Goal: Task Accomplishment & Management: Manage account settings

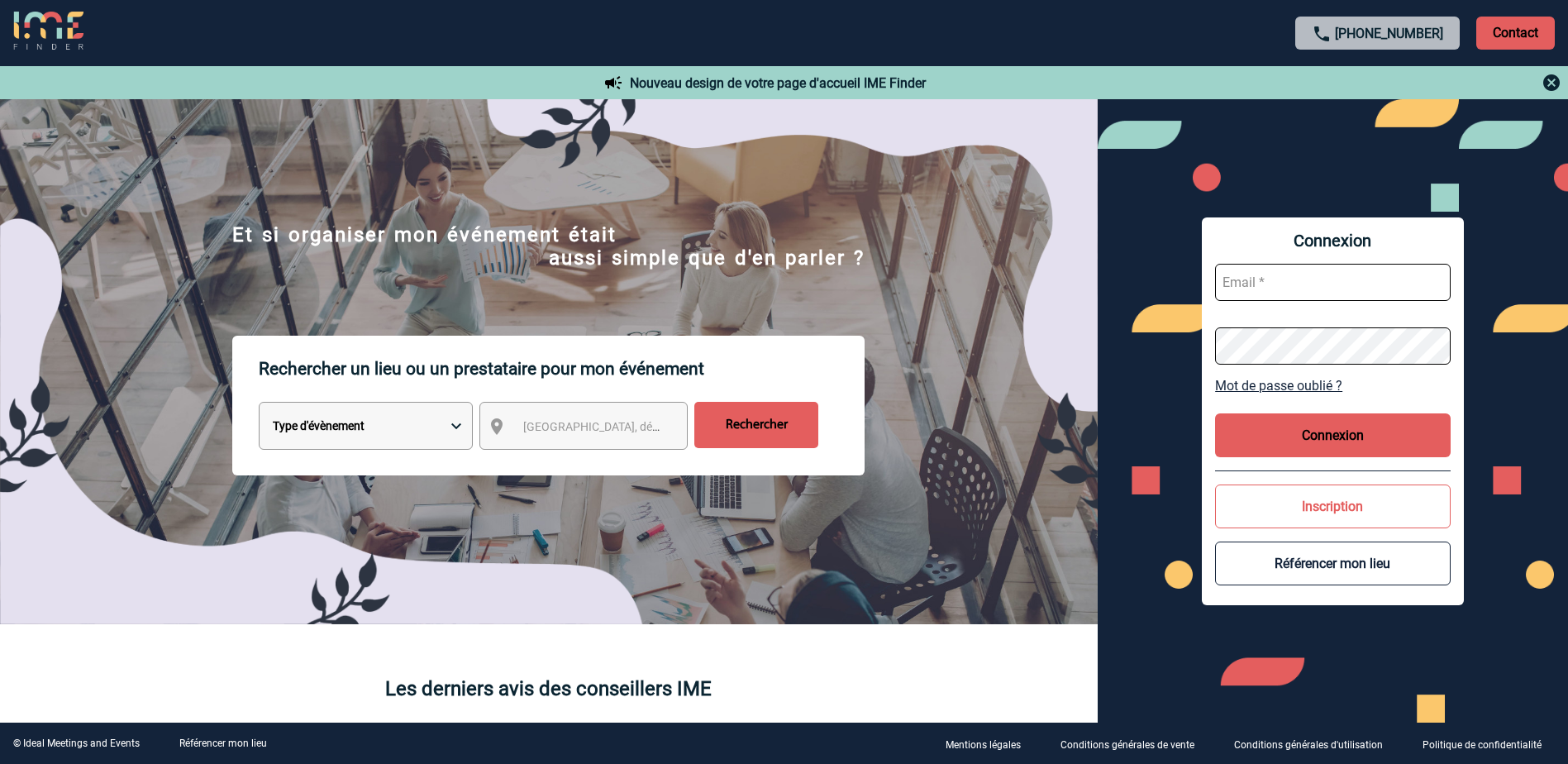
drag, startPoint x: 0, startPoint y: 0, endPoint x: 1328, endPoint y: 283, distance: 1357.8
click at [1328, 283] on input "text" at bounding box center [1333, 282] width 236 height 37
type input "[EMAIL_ADDRESS][DOMAIN_NAME]"
click at [1294, 437] on button "Connexion" at bounding box center [1333, 435] width 236 height 44
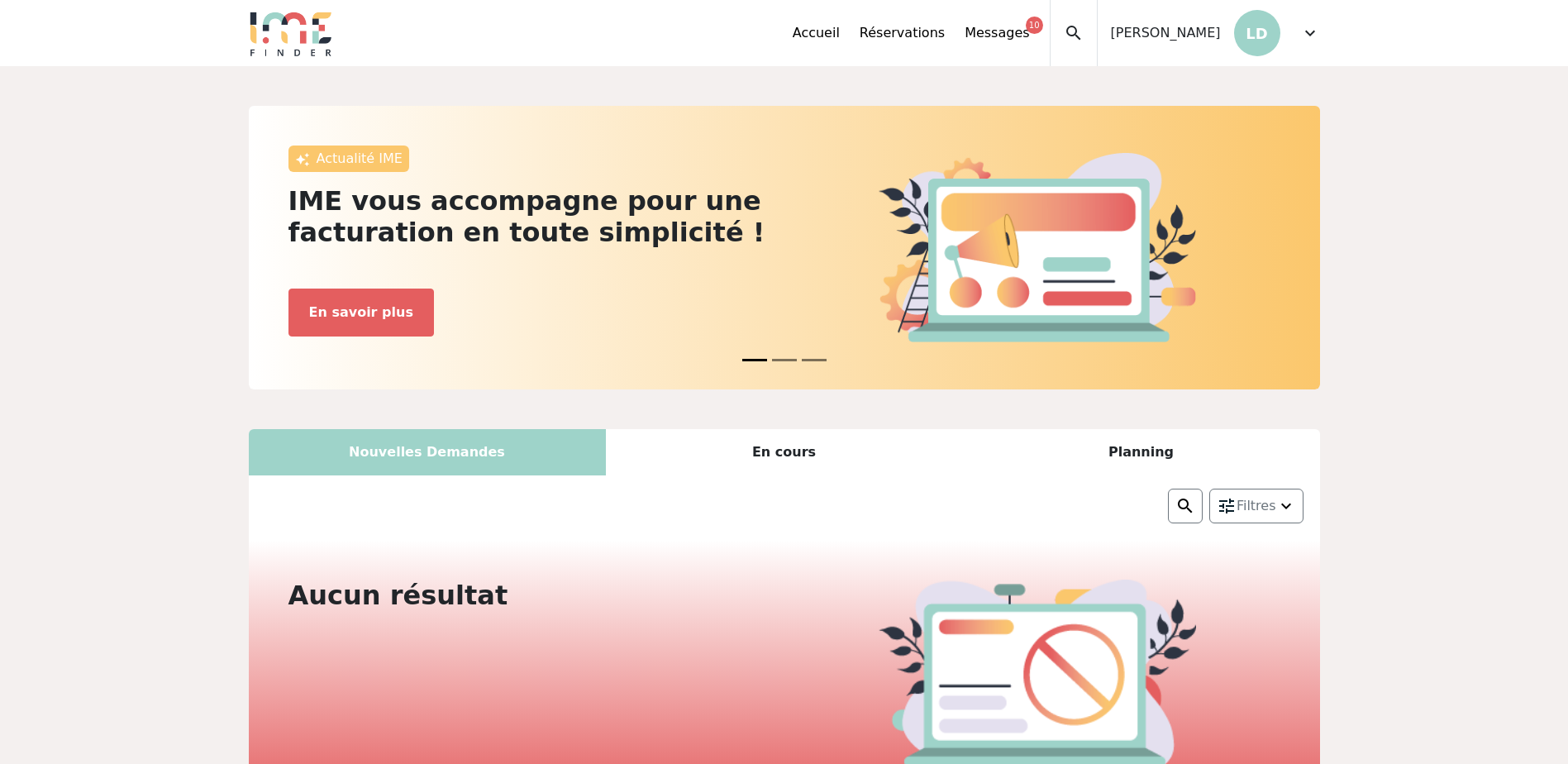
click at [775, 433] on div "En cours" at bounding box center [784, 452] width 357 height 46
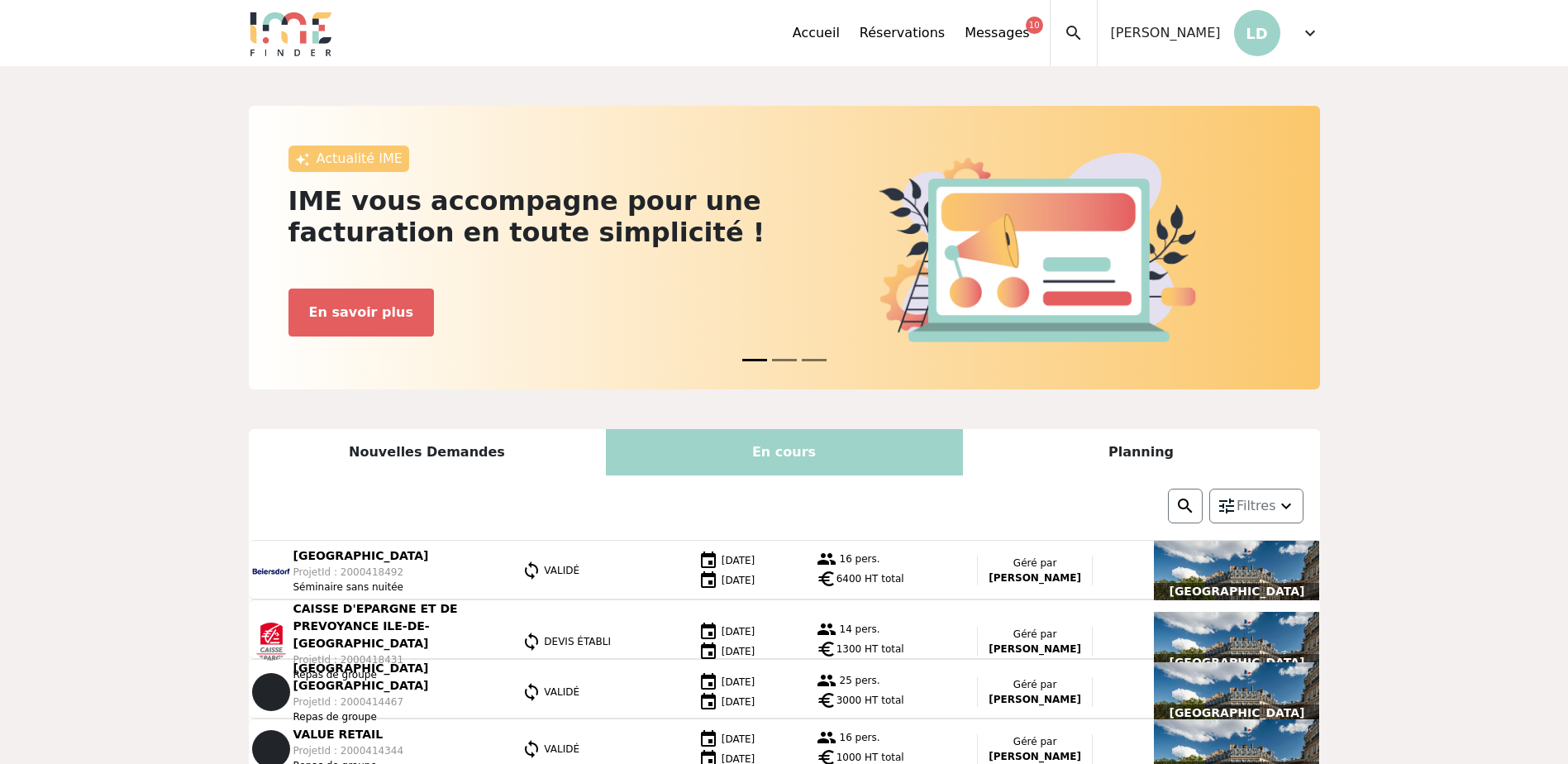
click at [1213, 21] on div "Leontine DE LORME LD" at bounding box center [1189, 33] width 183 height 66
click at [1291, 35] on div "Accueil Réservations Messages 10 Mes données personnelles Données société Mes é…" at bounding box center [1057, 33] width 528 height 66
click at [1302, 34] on span "expand_more" at bounding box center [1310, 33] width 20 height 20
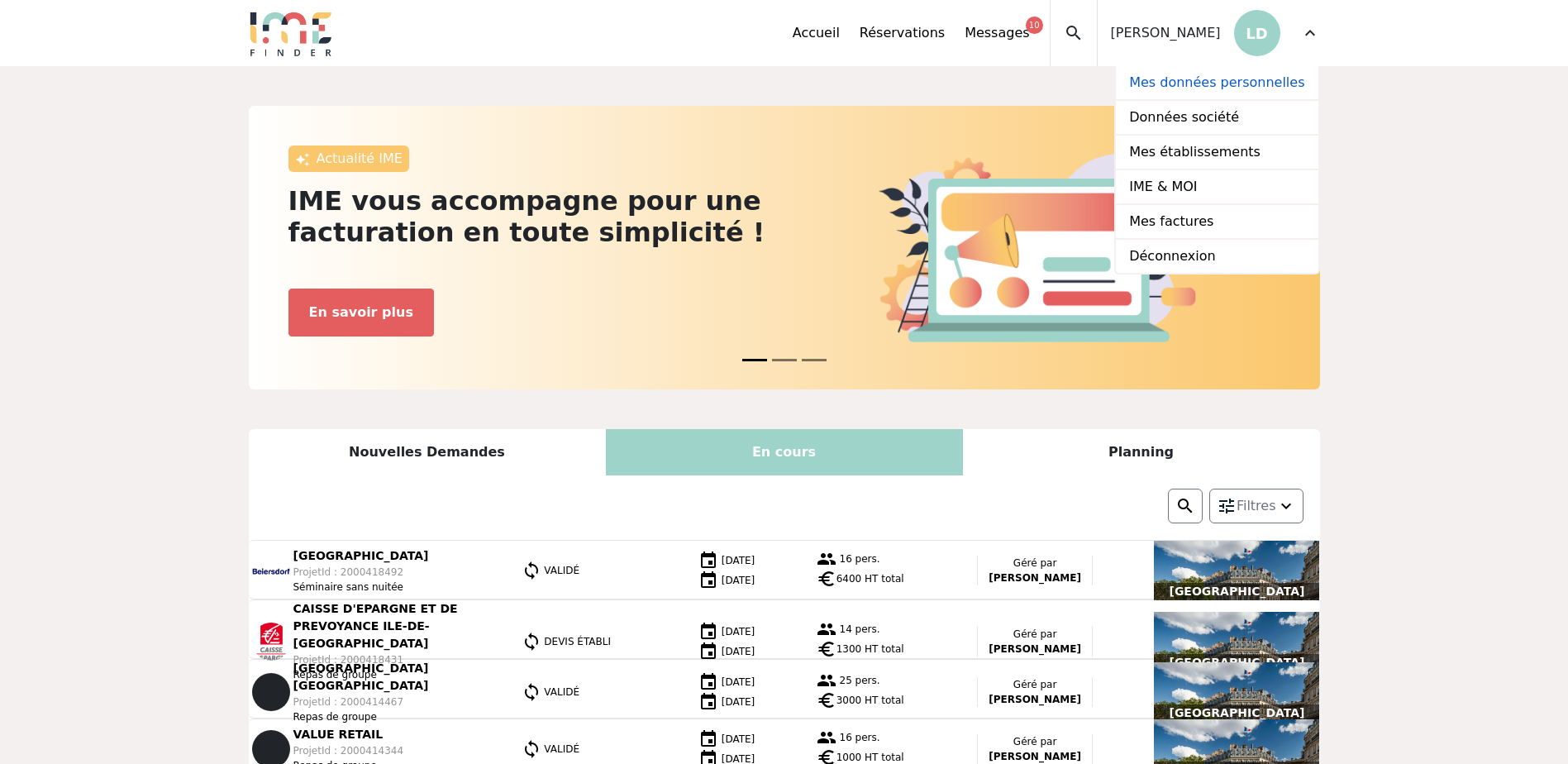
click at [1222, 89] on link "Mes données personnelles" at bounding box center [1216, 83] width 202 height 34
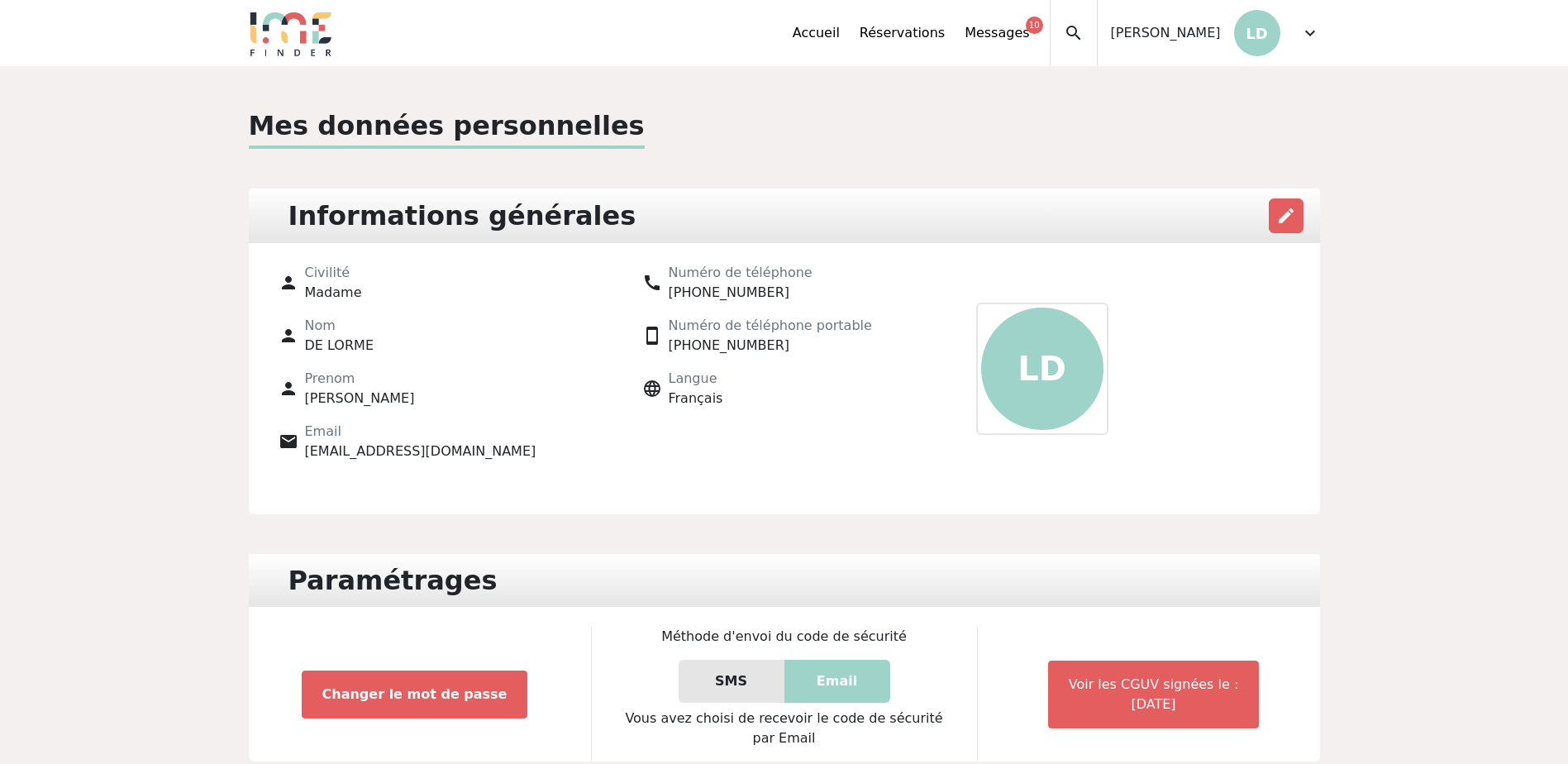
click at [1302, 35] on span "expand_more" at bounding box center [1310, 33] width 20 height 20
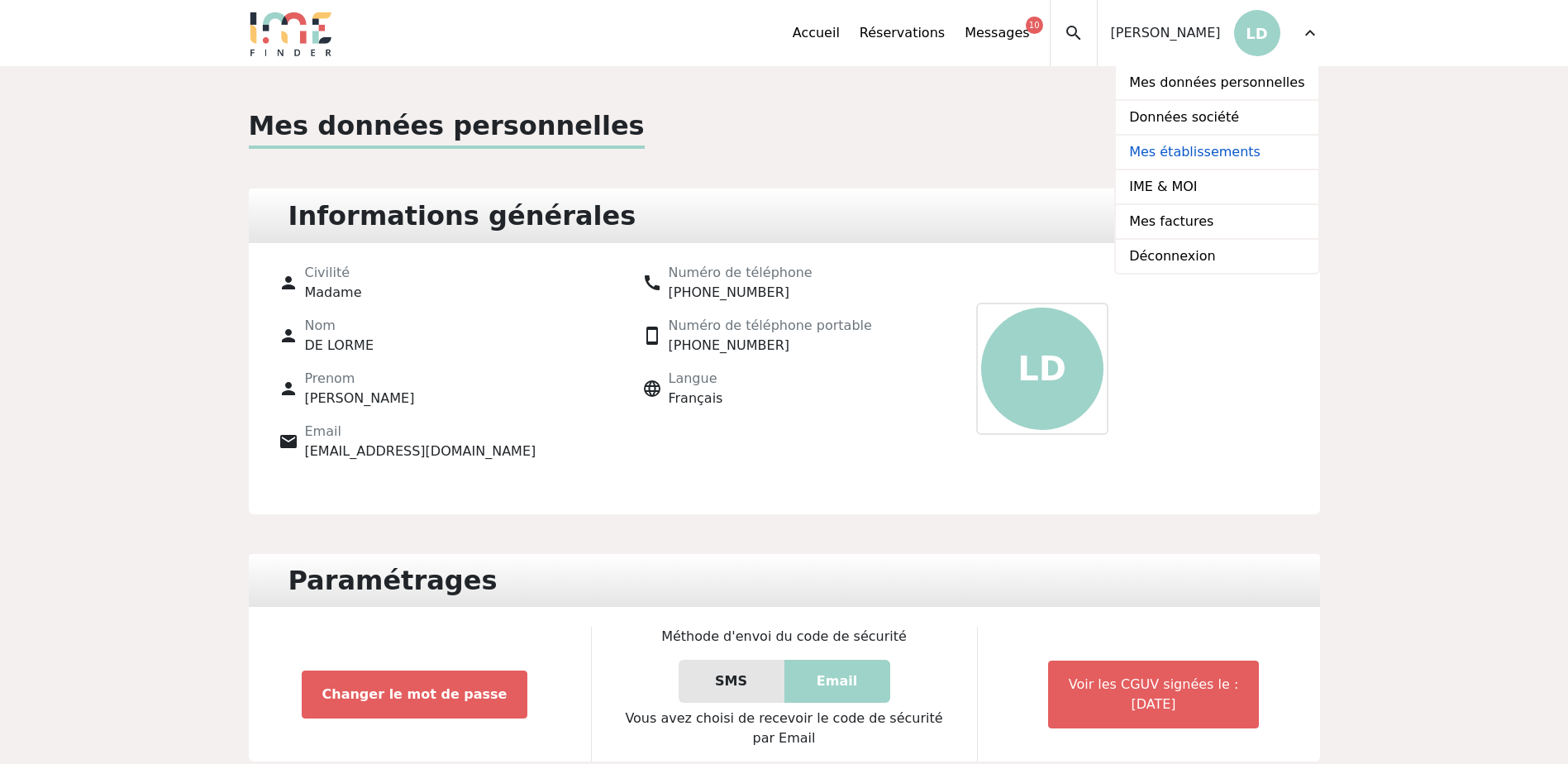
click at [1217, 164] on link "Mes établissements" at bounding box center [1216, 153] width 202 height 34
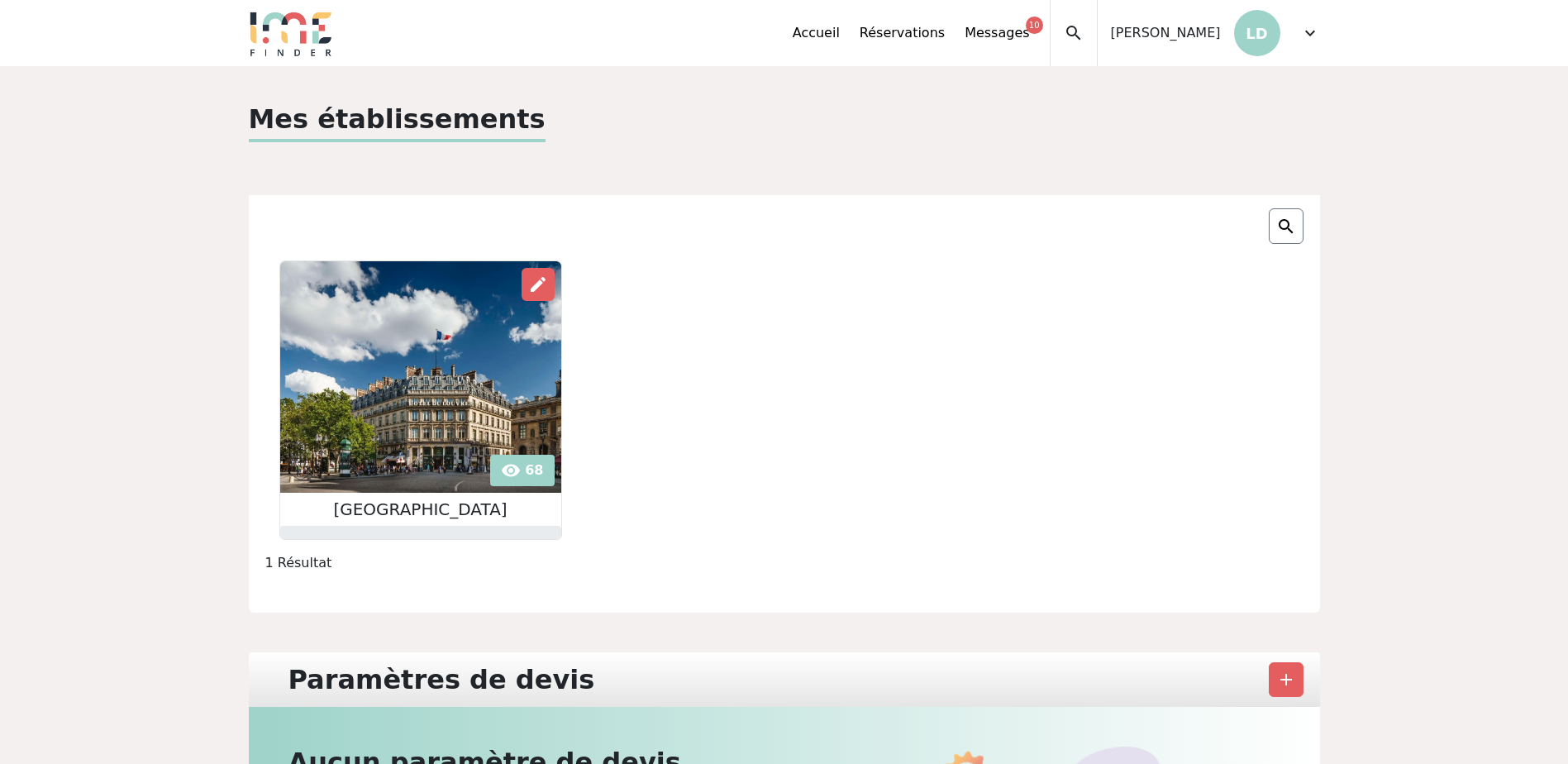
click at [432, 426] on img at bounding box center [420, 376] width 281 height 231
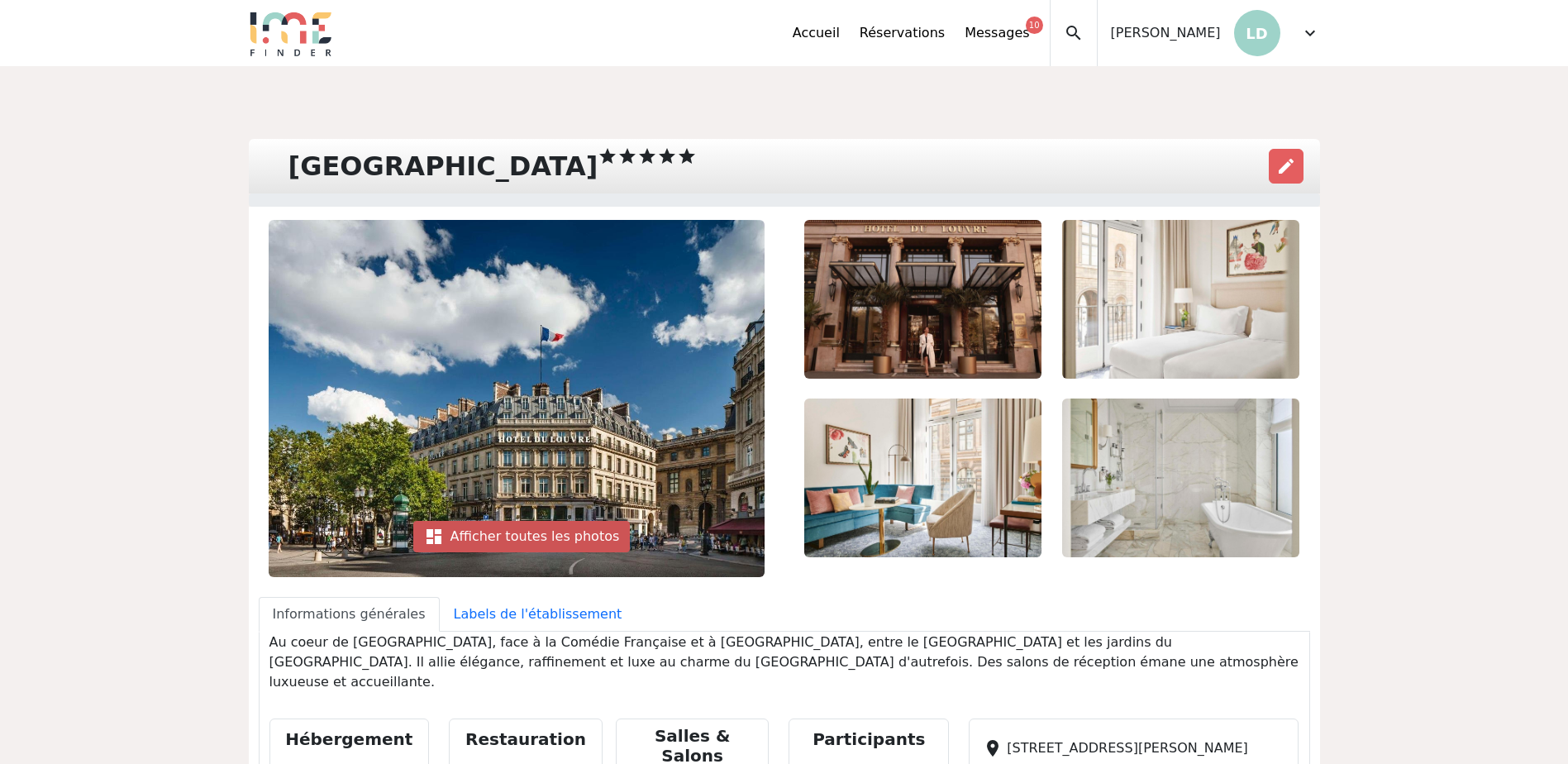
click at [516, 546] on div "dashboard Afficher toutes les photos" at bounding box center [522, 536] width 217 height 32
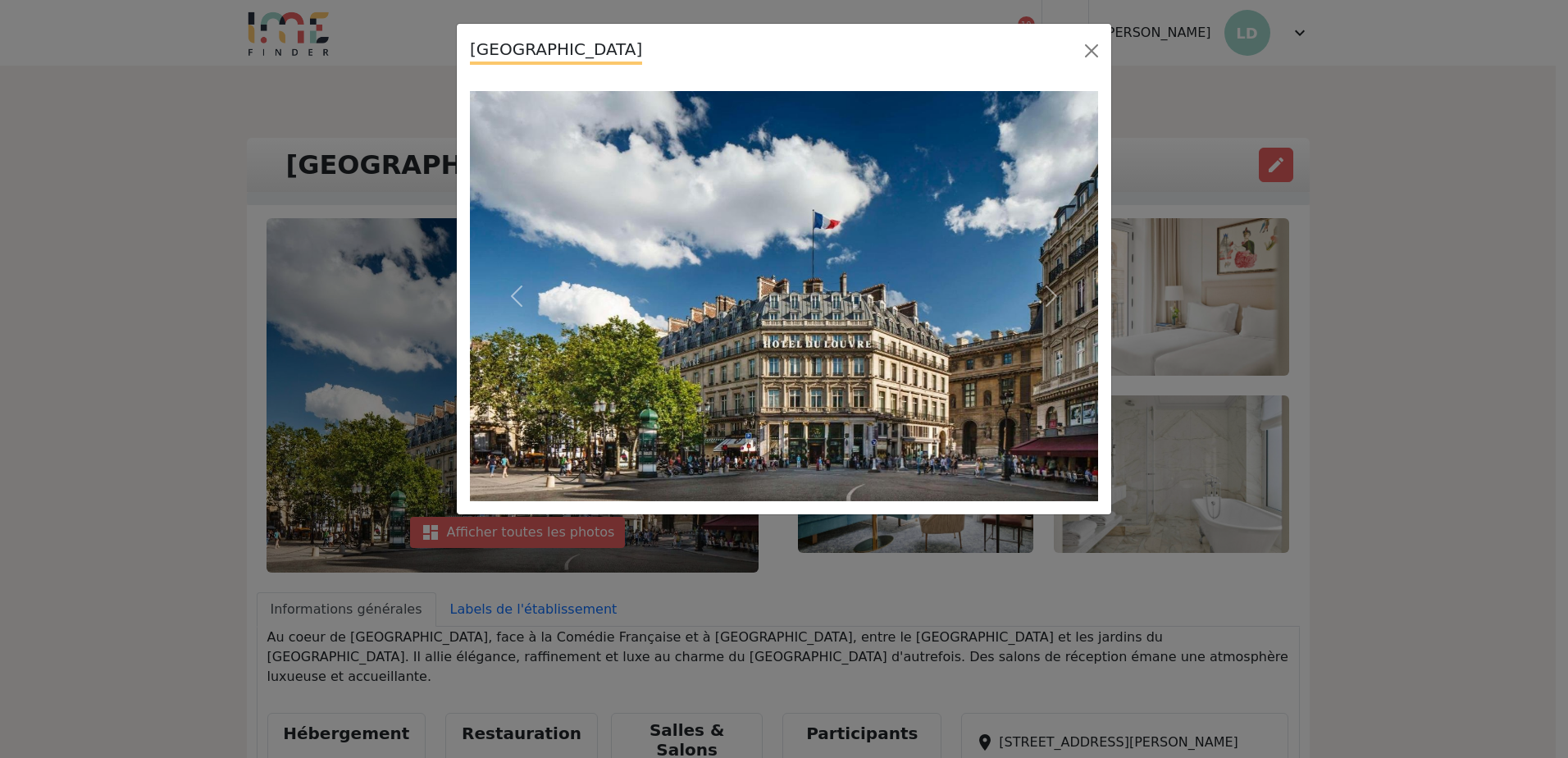
click at [122, 371] on div "[GEOGRAPHIC_DATA]" at bounding box center [784, 379] width 1568 height 758
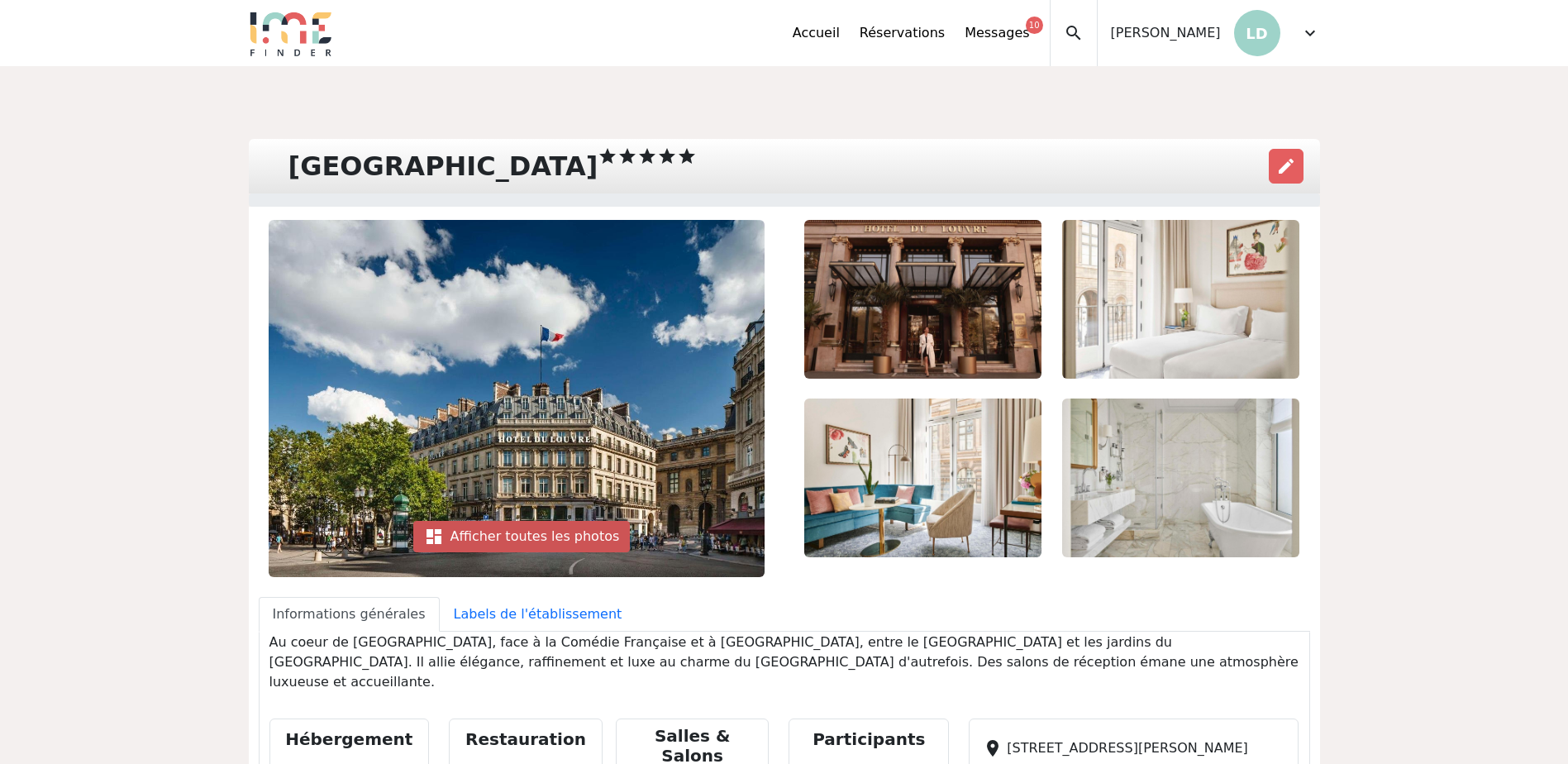
click at [527, 532] on div "dashboard Afficher toutes les photos" at bounding box center [522, 536] width 217 height 32
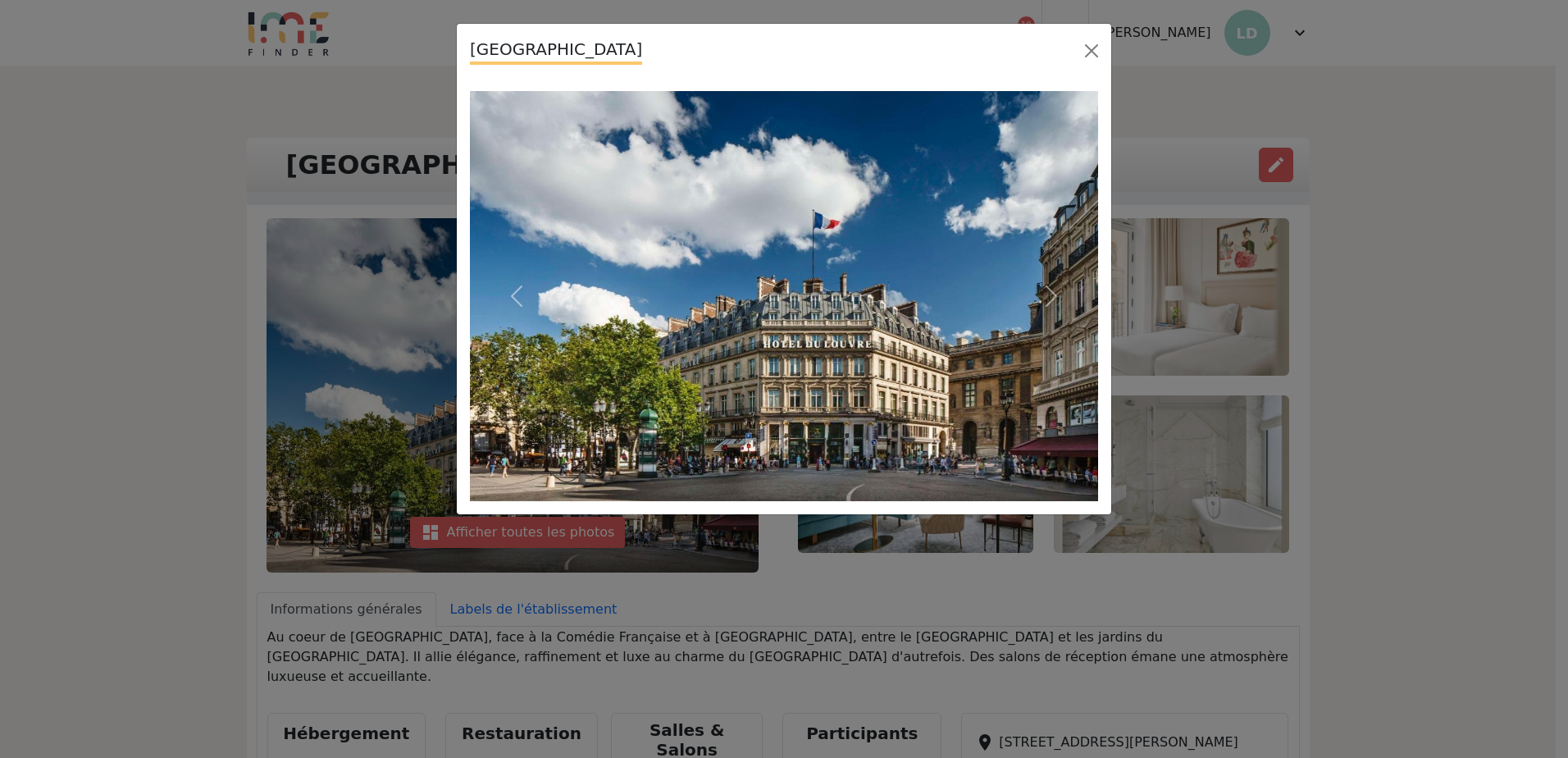
click at [269, 402] on div "Hôtel du Louvre" at bounding box center [784, 379] width 1568 height 758
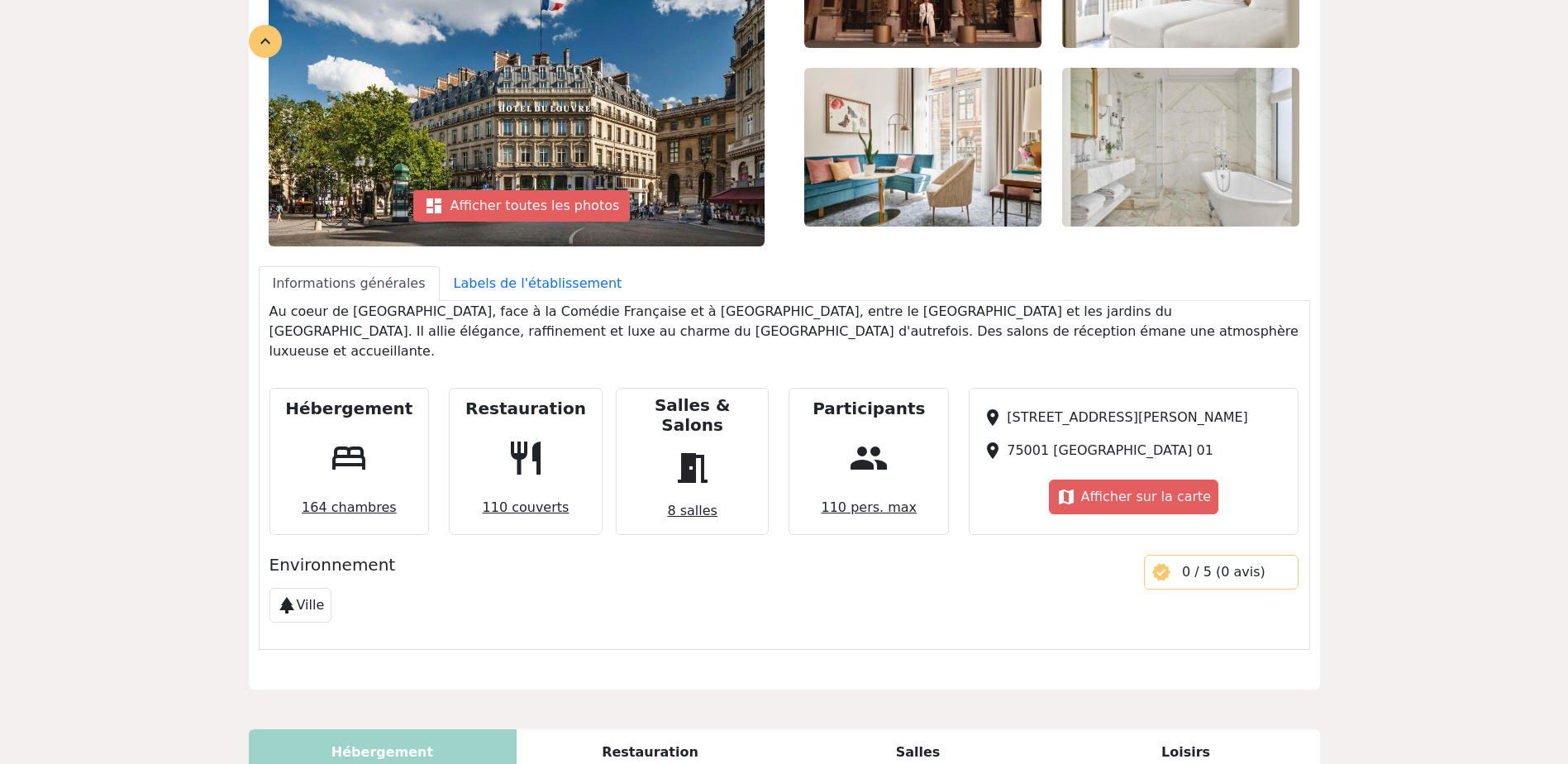
scroll to position [744, 0]
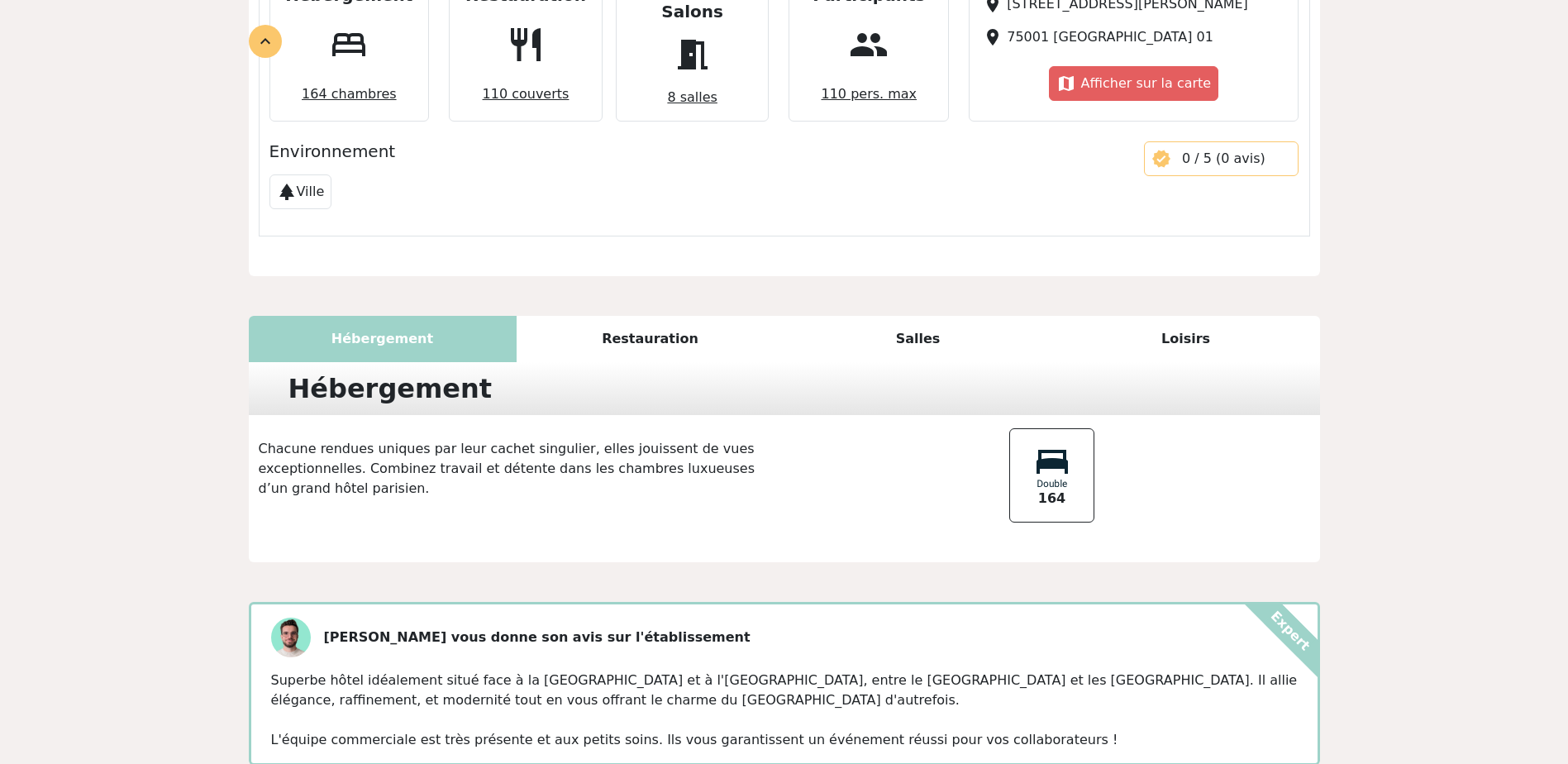
click at [875, 315] on div "Salles" at bounding box center [919, 339] width 268 height 46
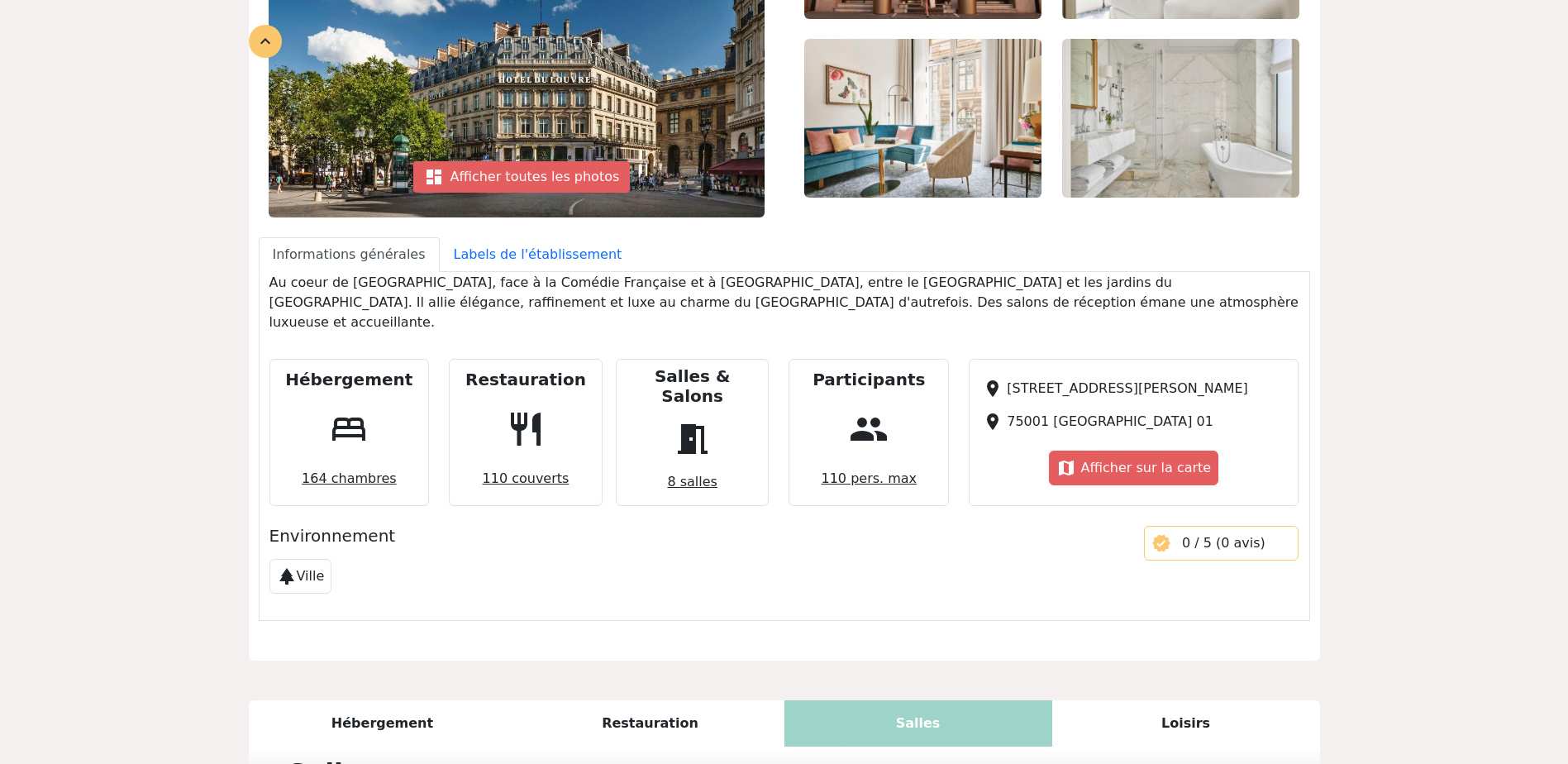
scroll to position [83, 0]
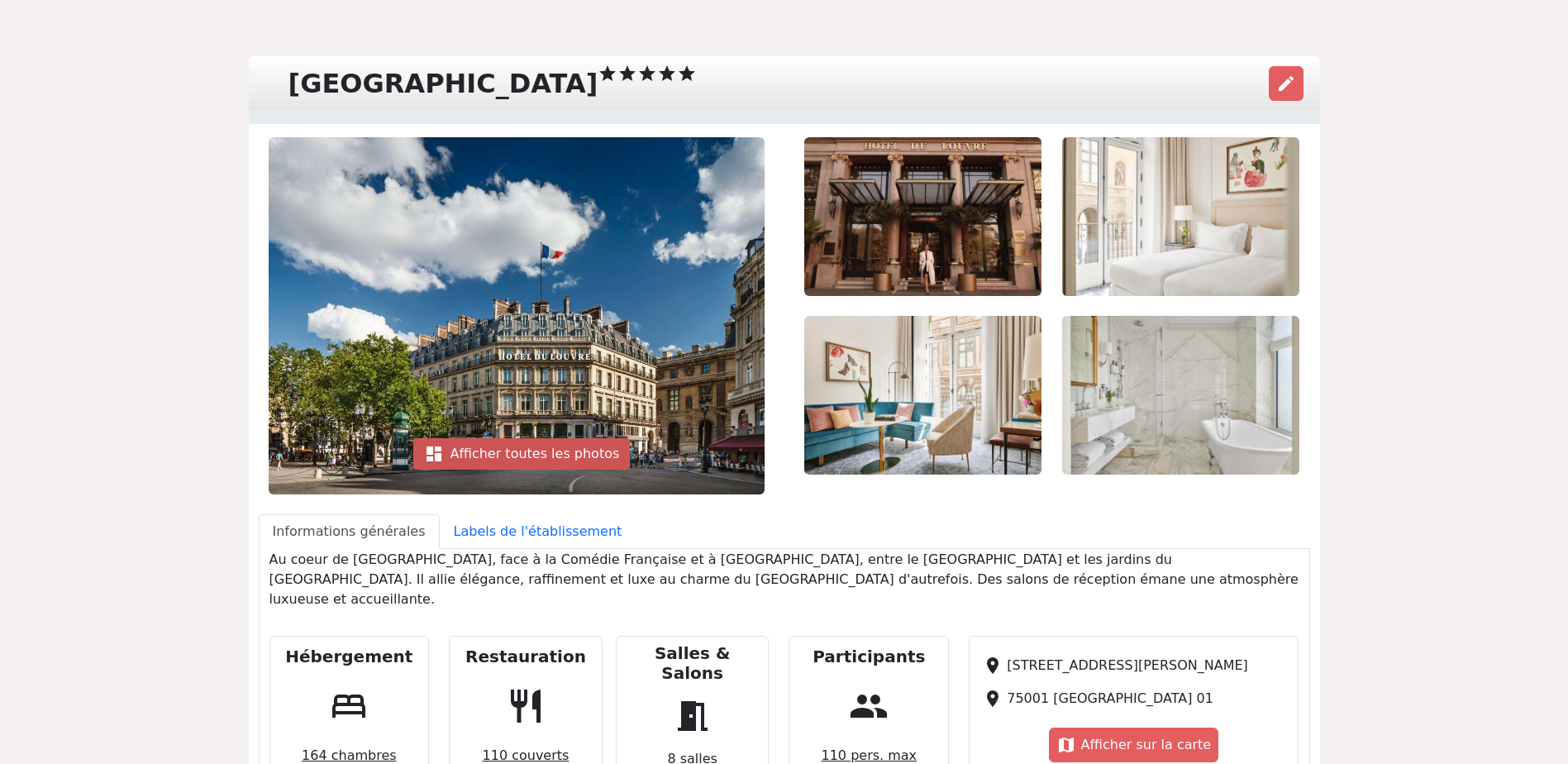
click at [529, 459] on div "dashboard Afficher toutes les photos" at bounding box center [522, 454] width 217 height 32
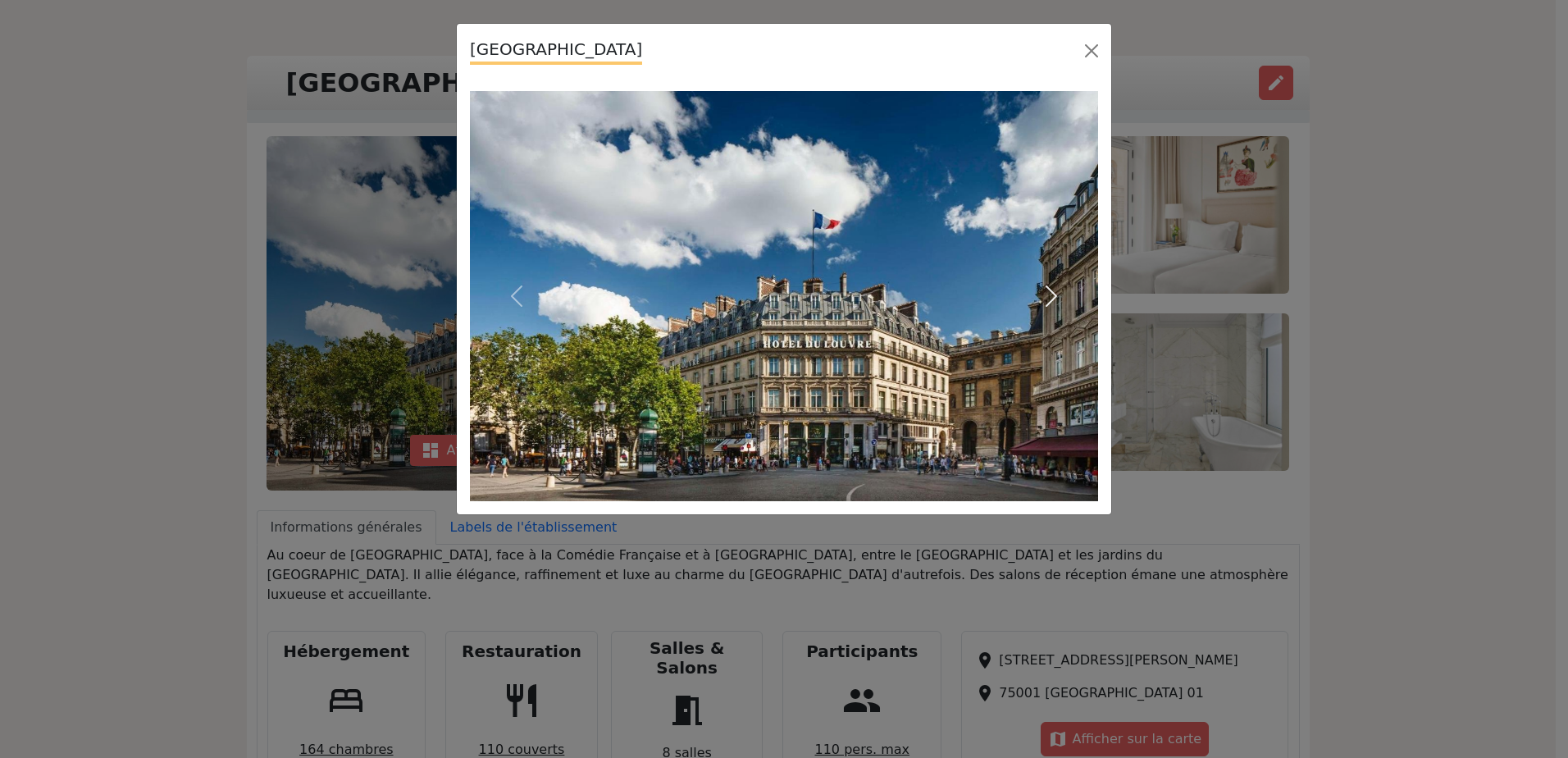
click at [1056, 298] on span "button" at bounding box center [1051, 296] width 26 height 26
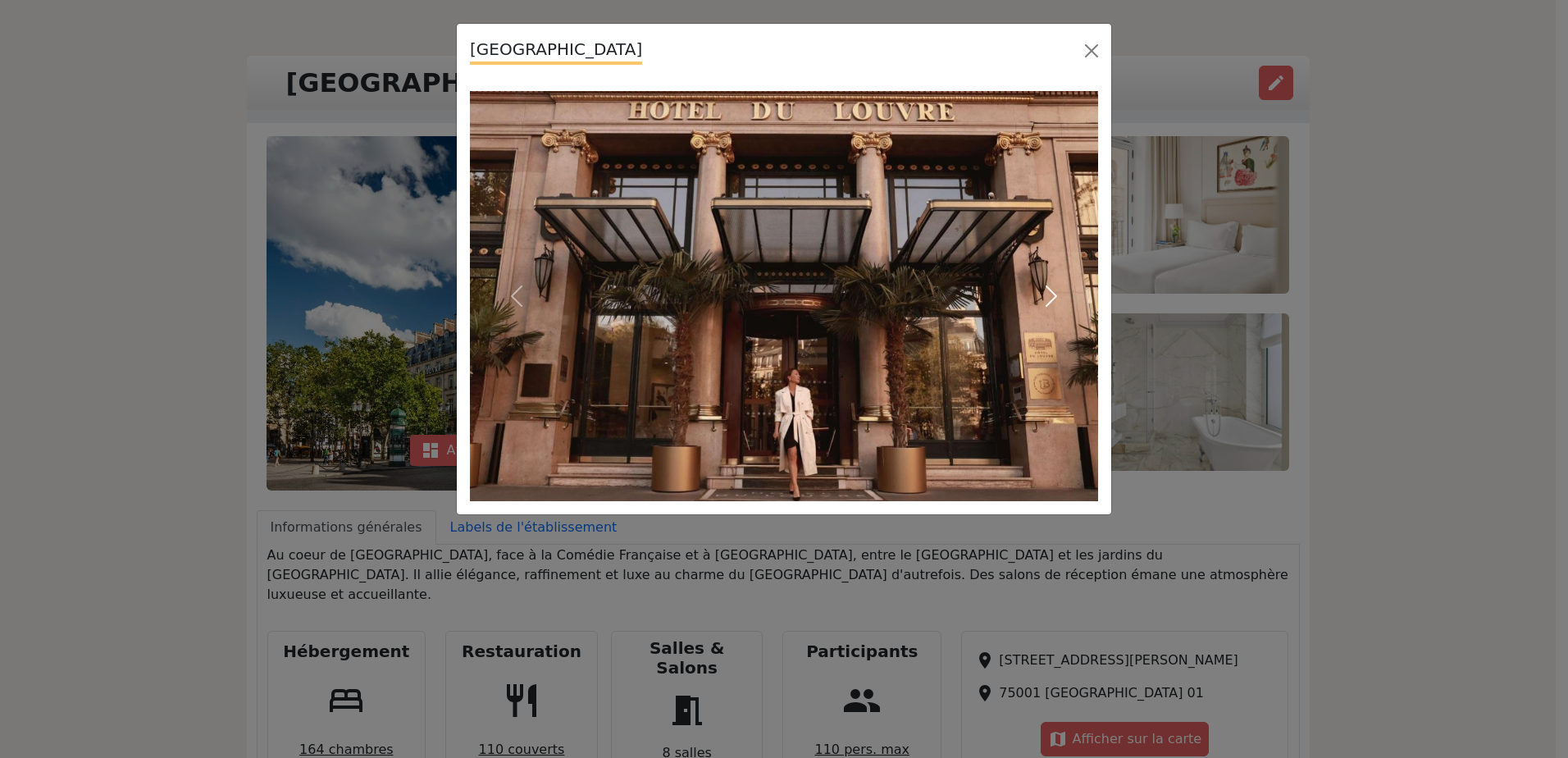
click at [1056, 298] on span "button" at bounding box center [1051, 296] width 26 height 26
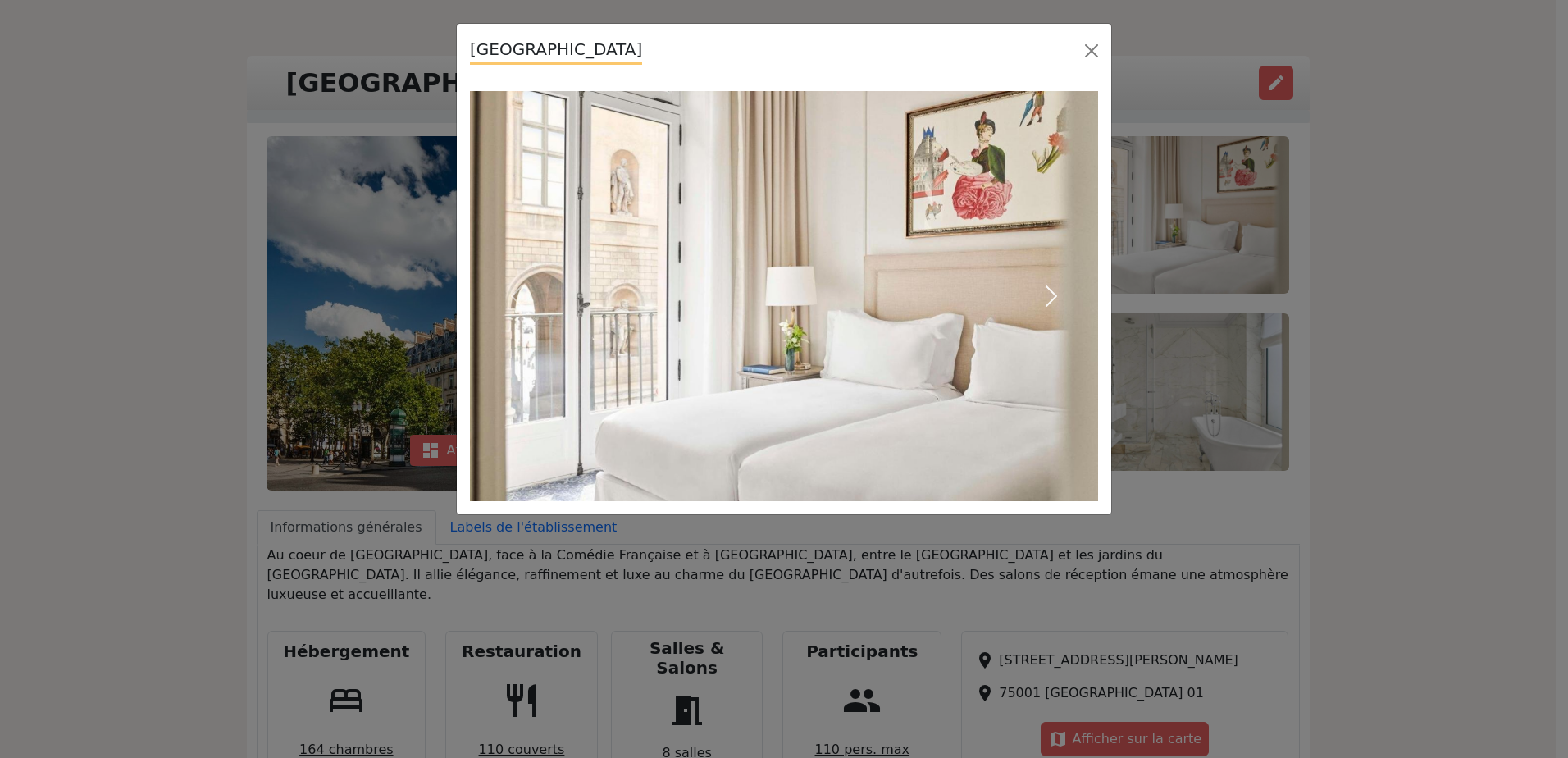
click at [1056, 298] on span "button" at bounding box center [1051, 296] width 26 height 26
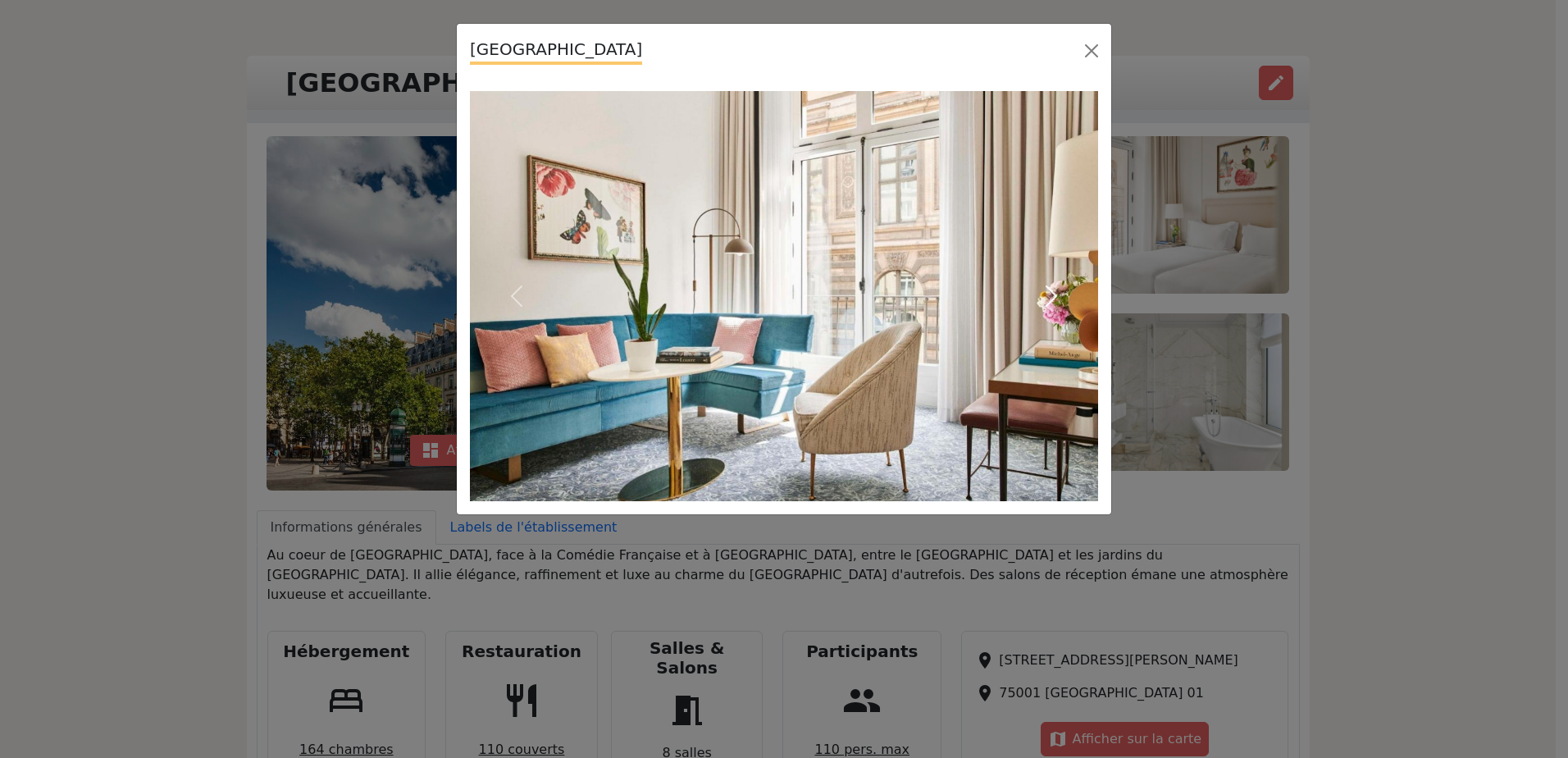
click at [1056, 298] on span "button" at bounding box center [1051, 296] width 26 height 26
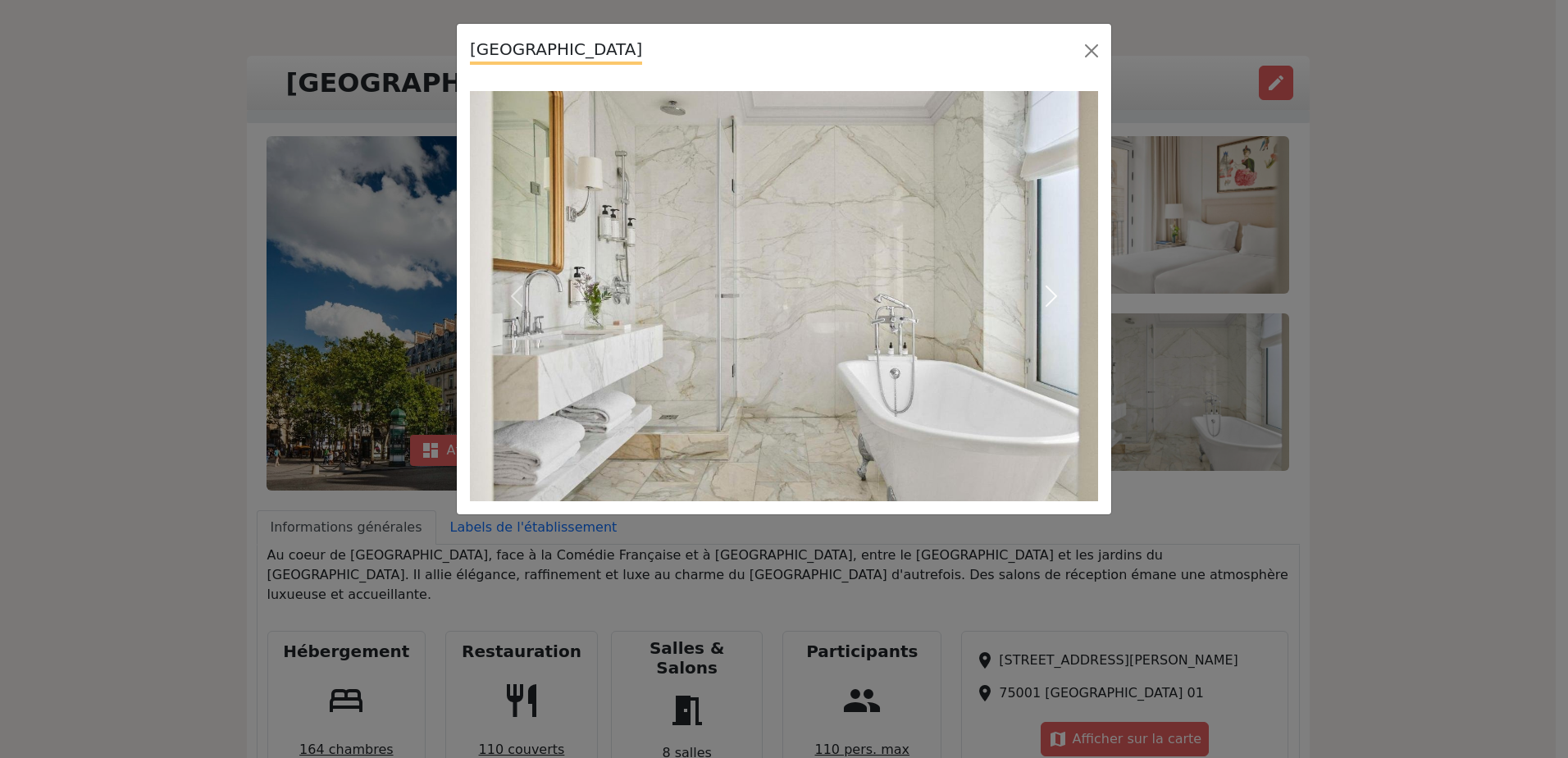
click at [1056, 298] on span "button" at bounding box center [1051, 296] width 26 height 26
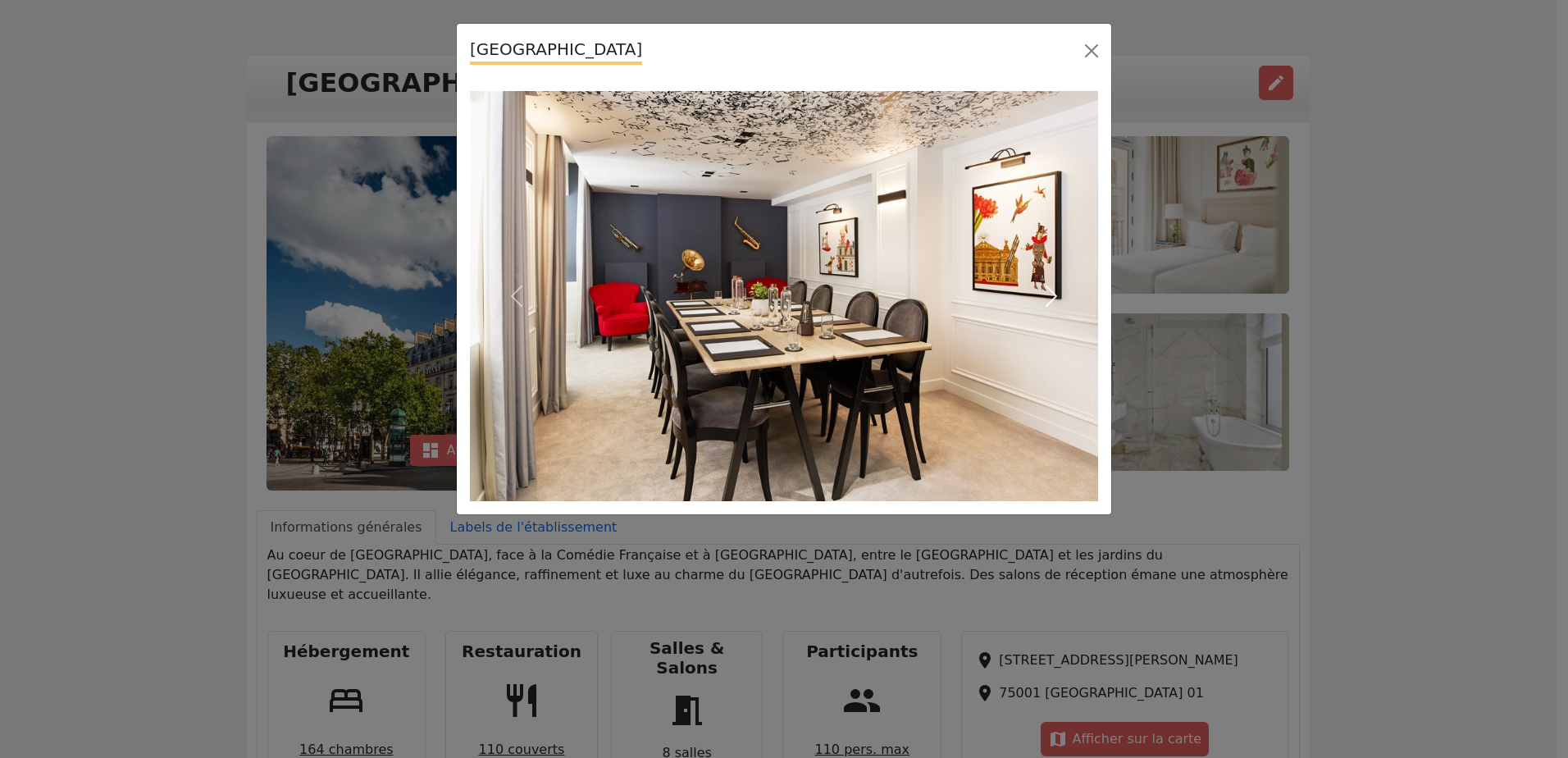
click at [1056, 298] on span "button" at bounding box center [1051, 296] width 26 height 26
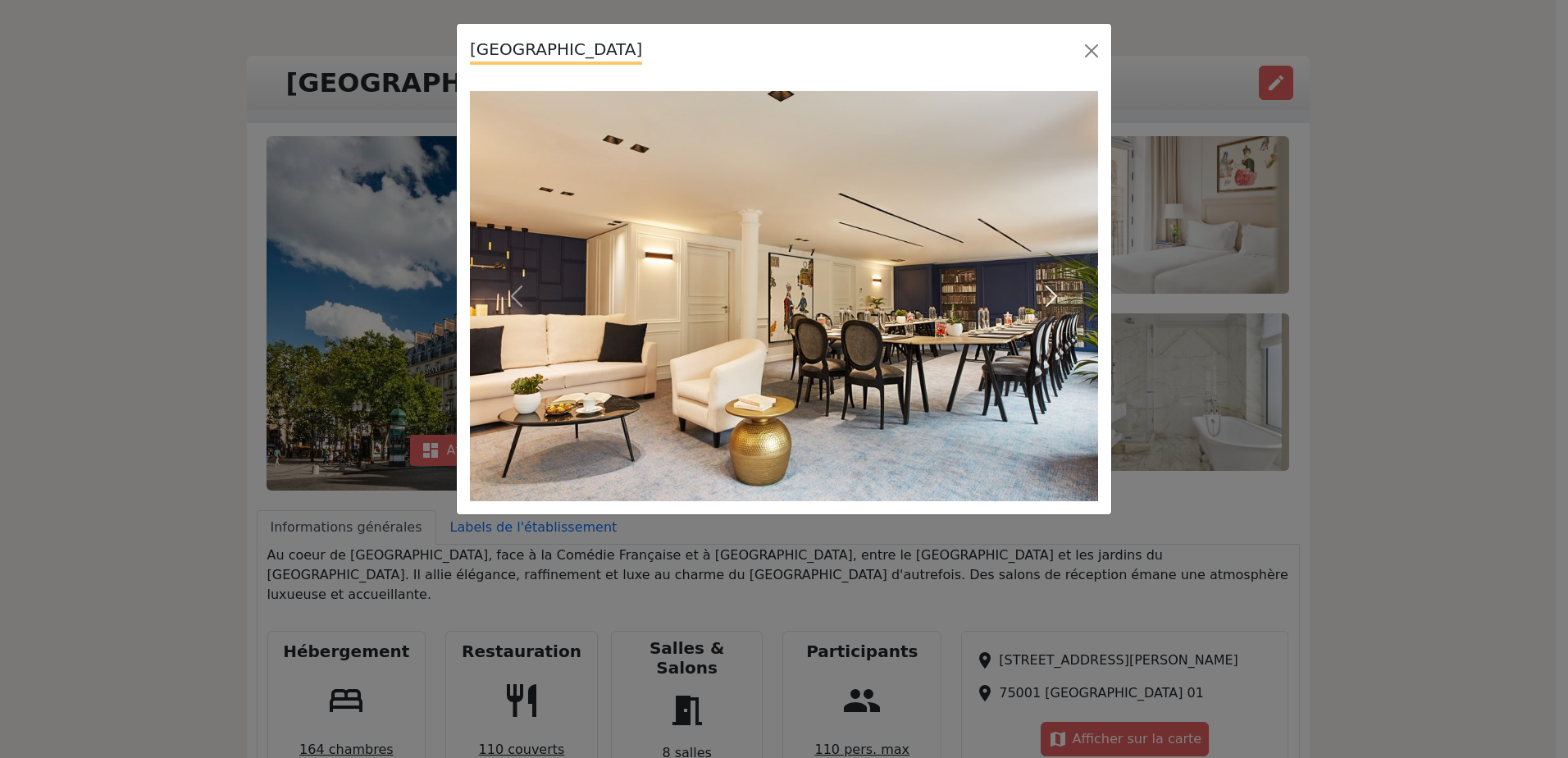
click at [1056, 298] on span "button" at bounding box center [1051, 296] width 26 height 26
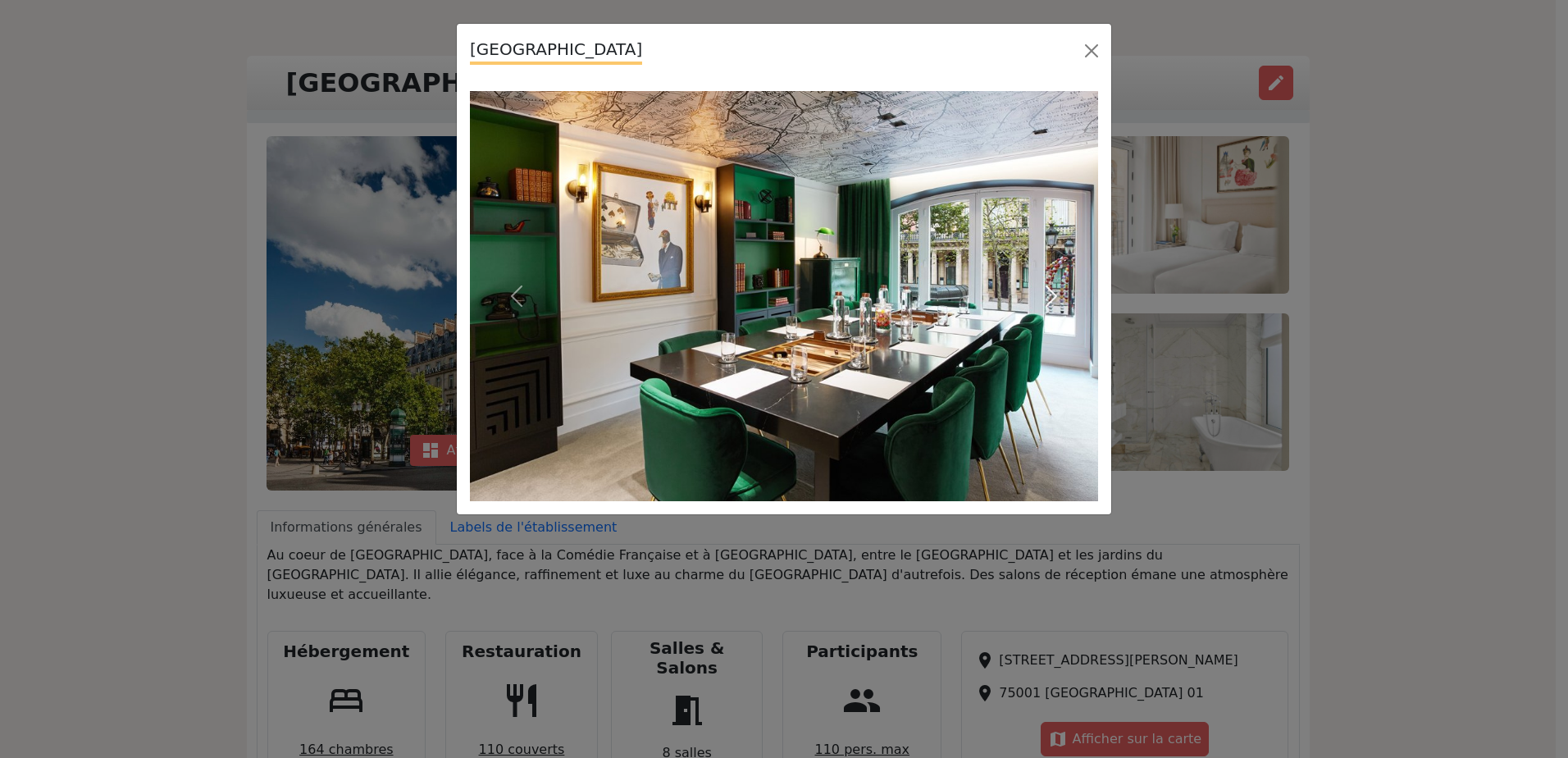
click at [1056, 298] on span "button" at bounding box center [1051, 296] width 26 height 26
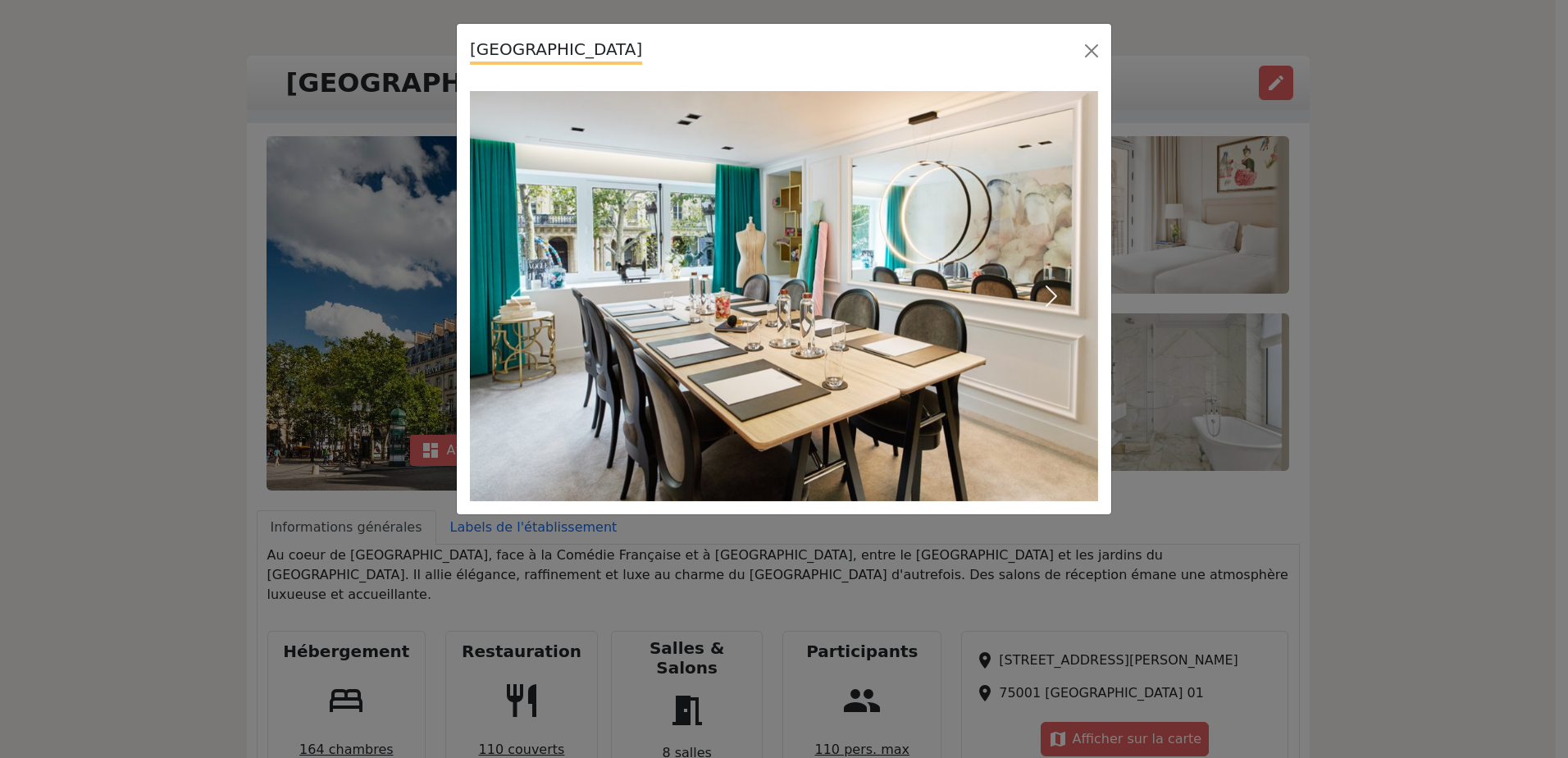
click at [1056, 298] on span "button" at bounding box center [1051, 296] width 26 height 26
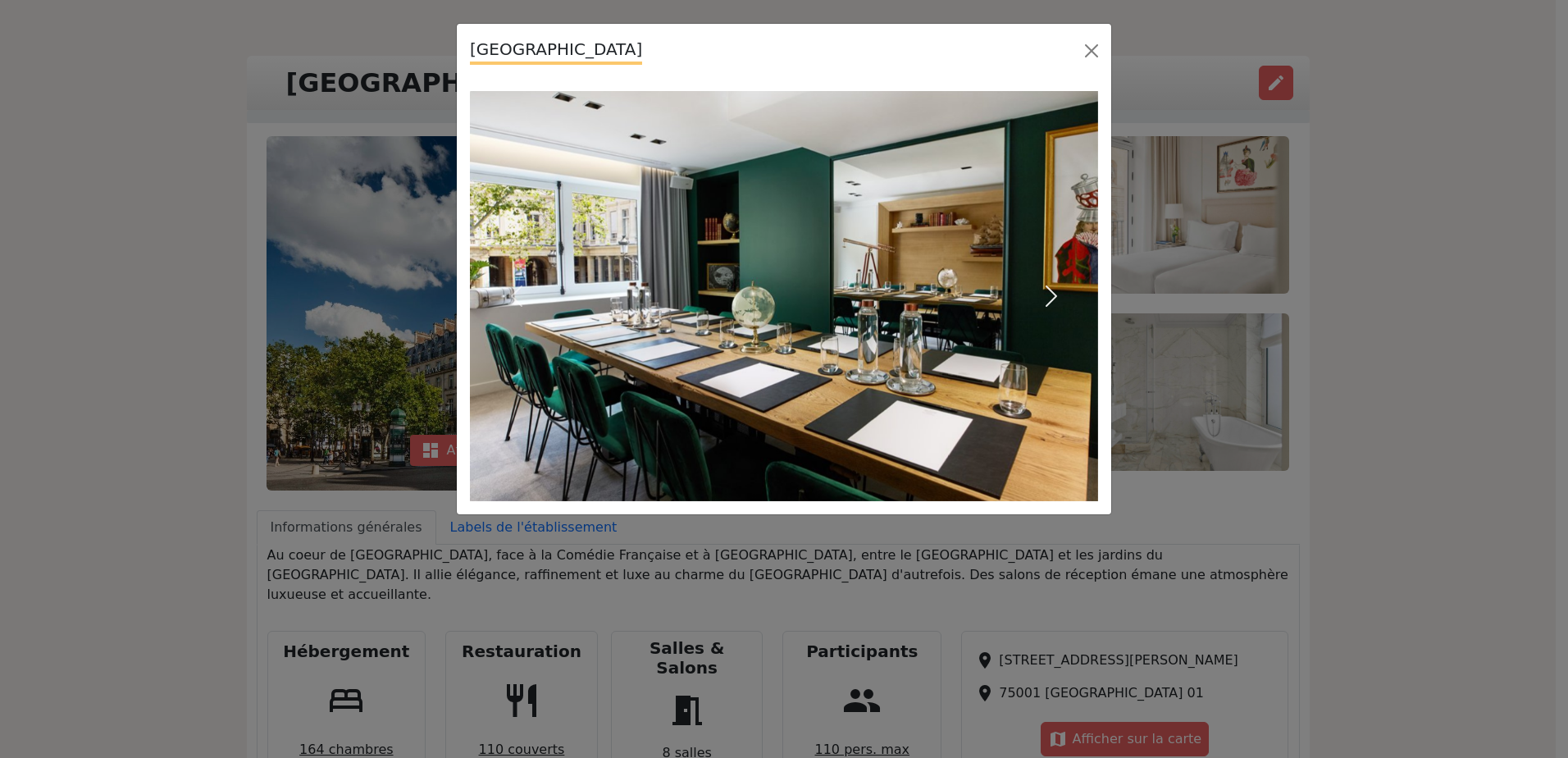
click at [1056, 298] on span "button" at bounding box center [1051, 296] width 26 height 26
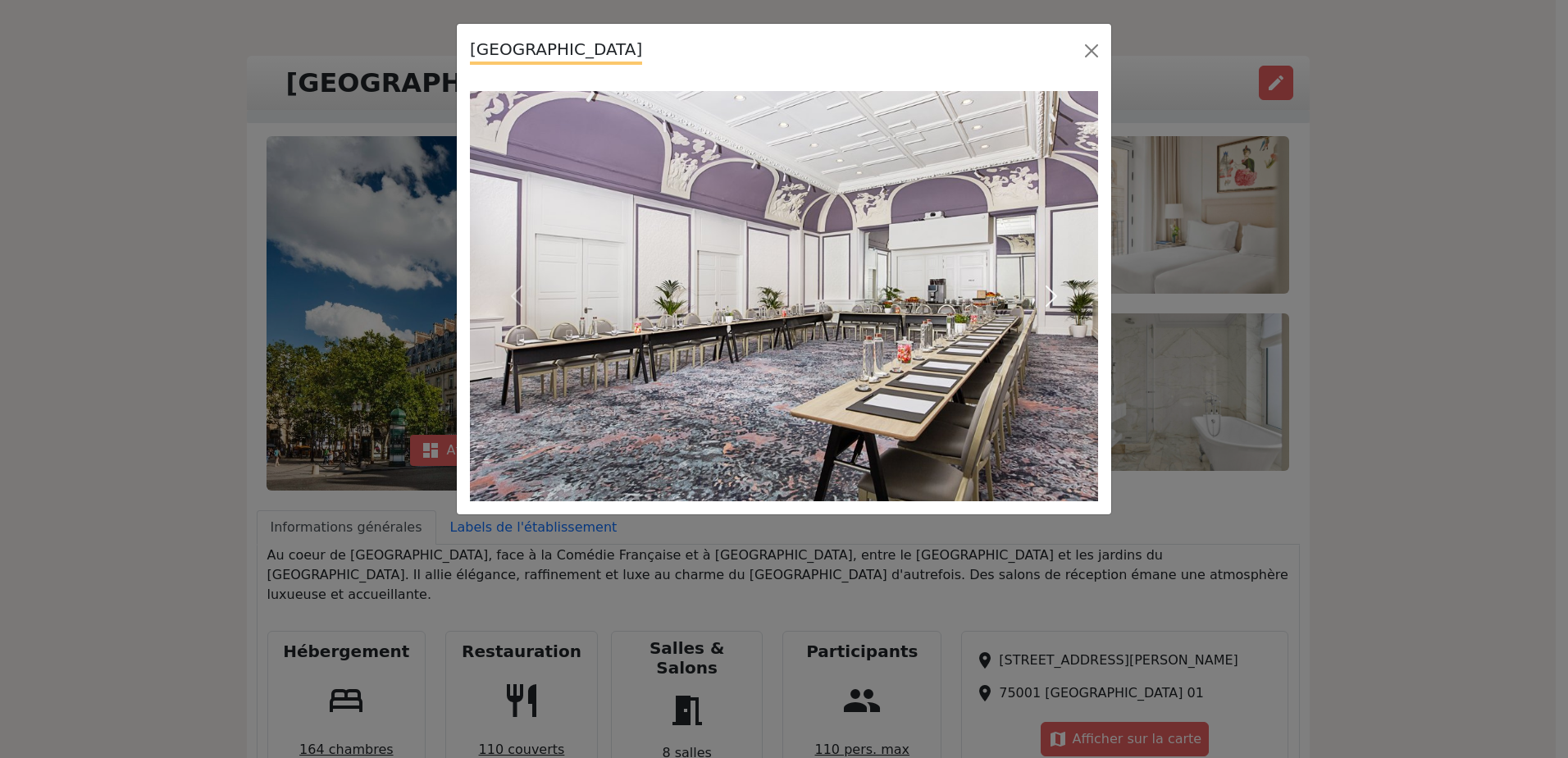
click at [1056, 298] on span "button" at bounding box center [1051, 296] width 26 height 26
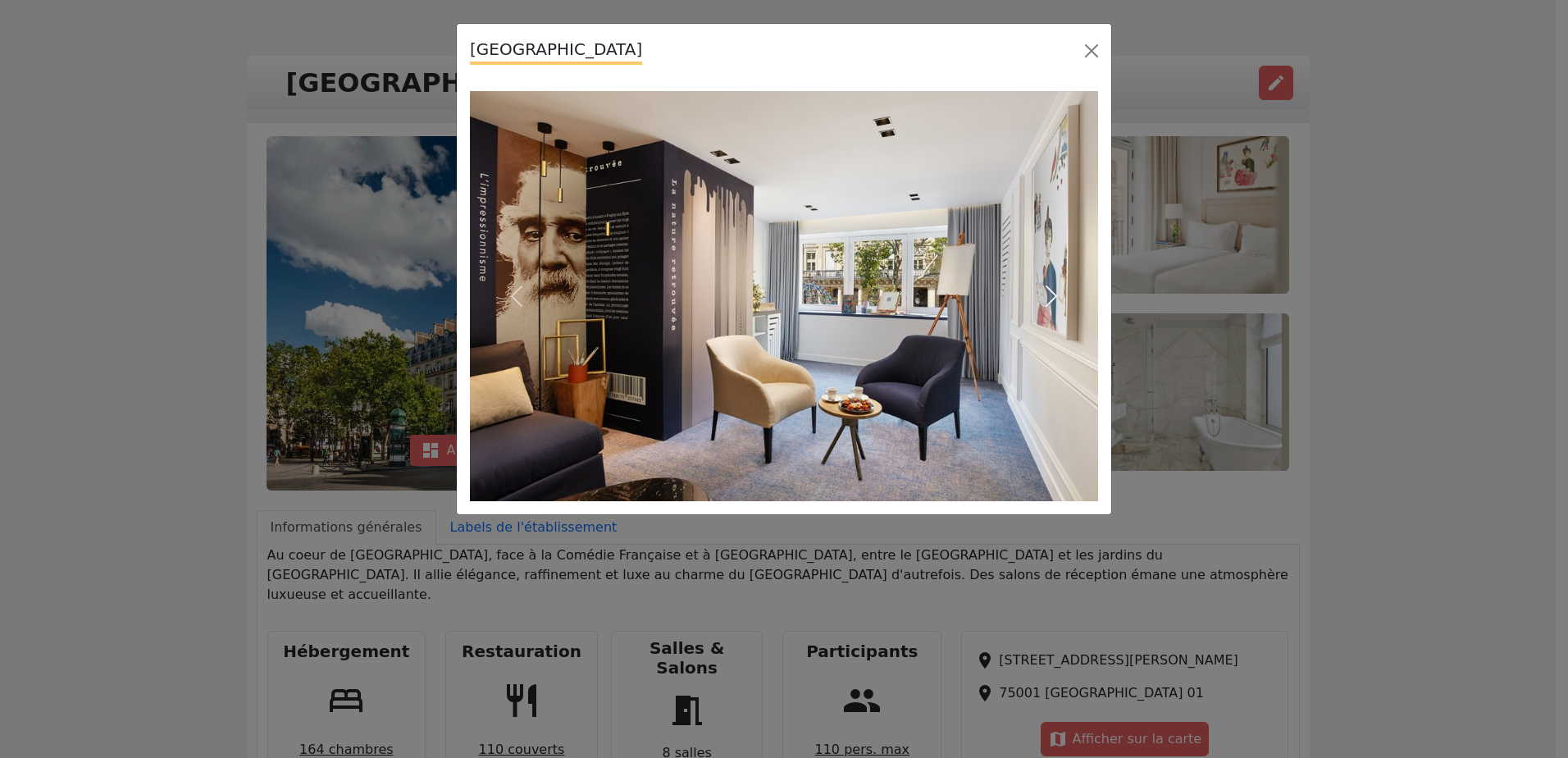
click at [1056, 298] on span "button" at bounding box center [1051, 296] width 26 height 26
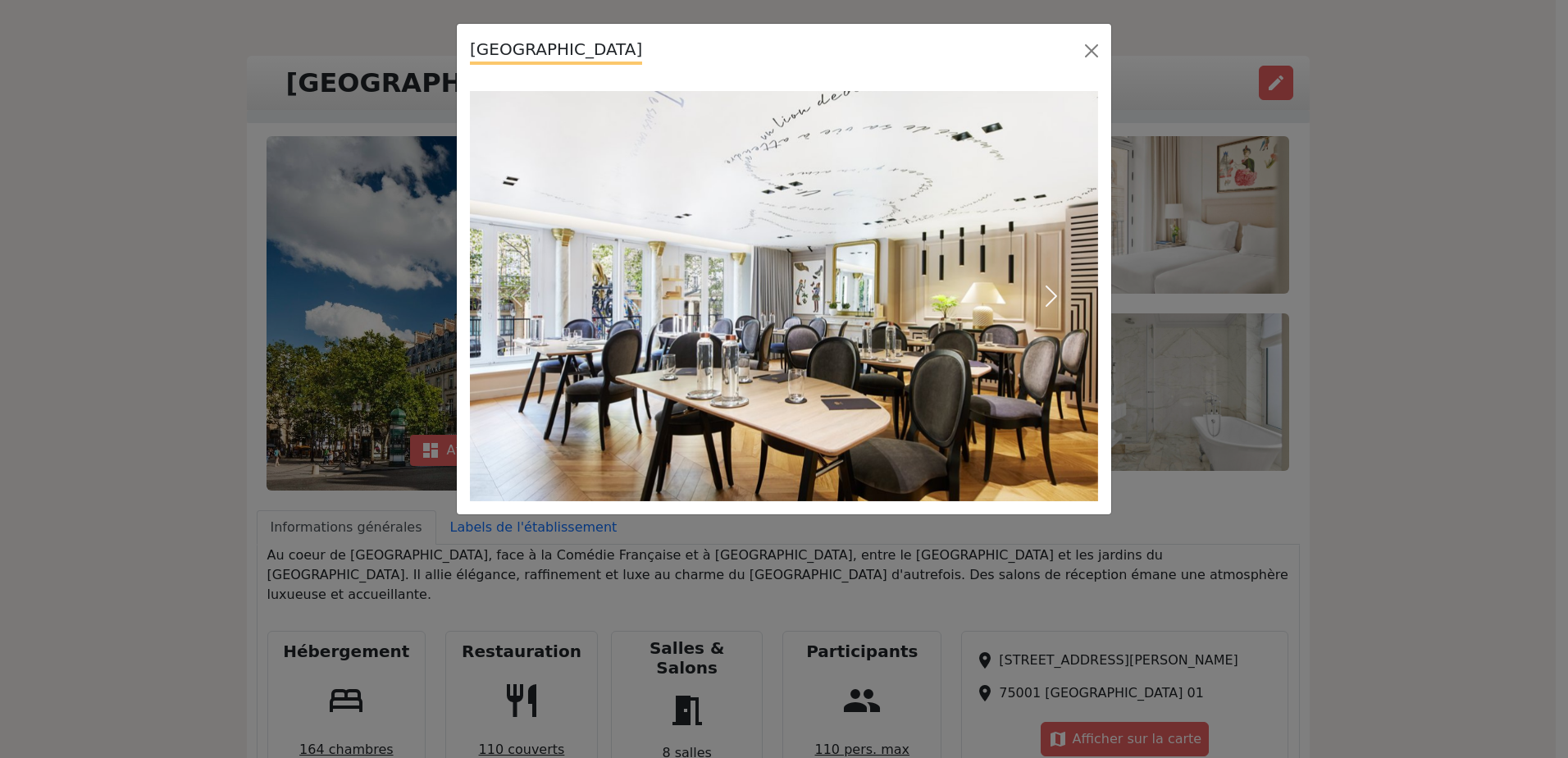
click at [1056, 298] on span "button" at bounding box center [1051, 296] width 26 height 26
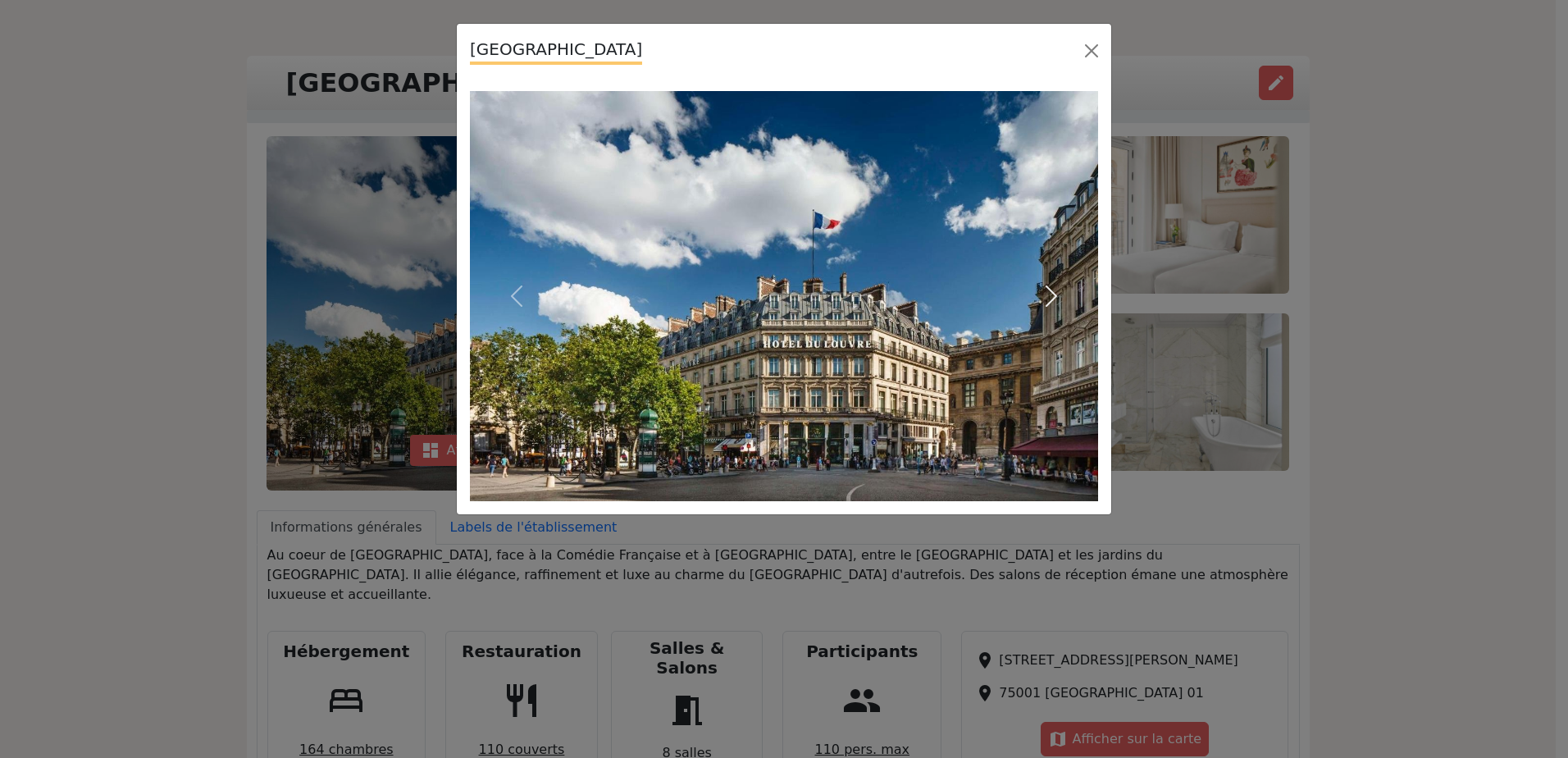
click at [1056, 298] on span "button" at bounding box center [1051, 296] width 26 height 26
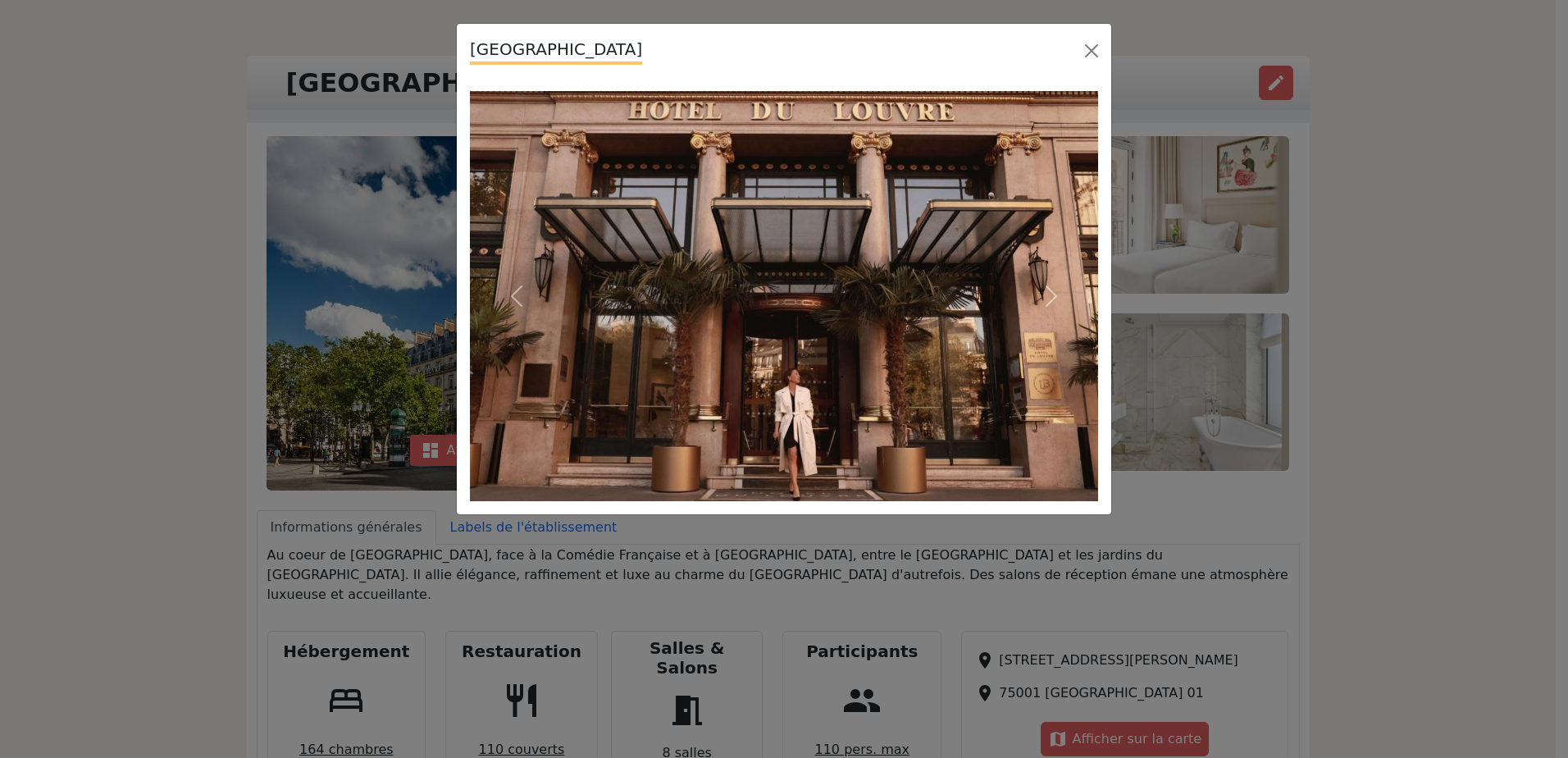
click at [1418, 551] on div "Hôtel du Louvre" at bounding box center [784, 379] width 1568 height 758
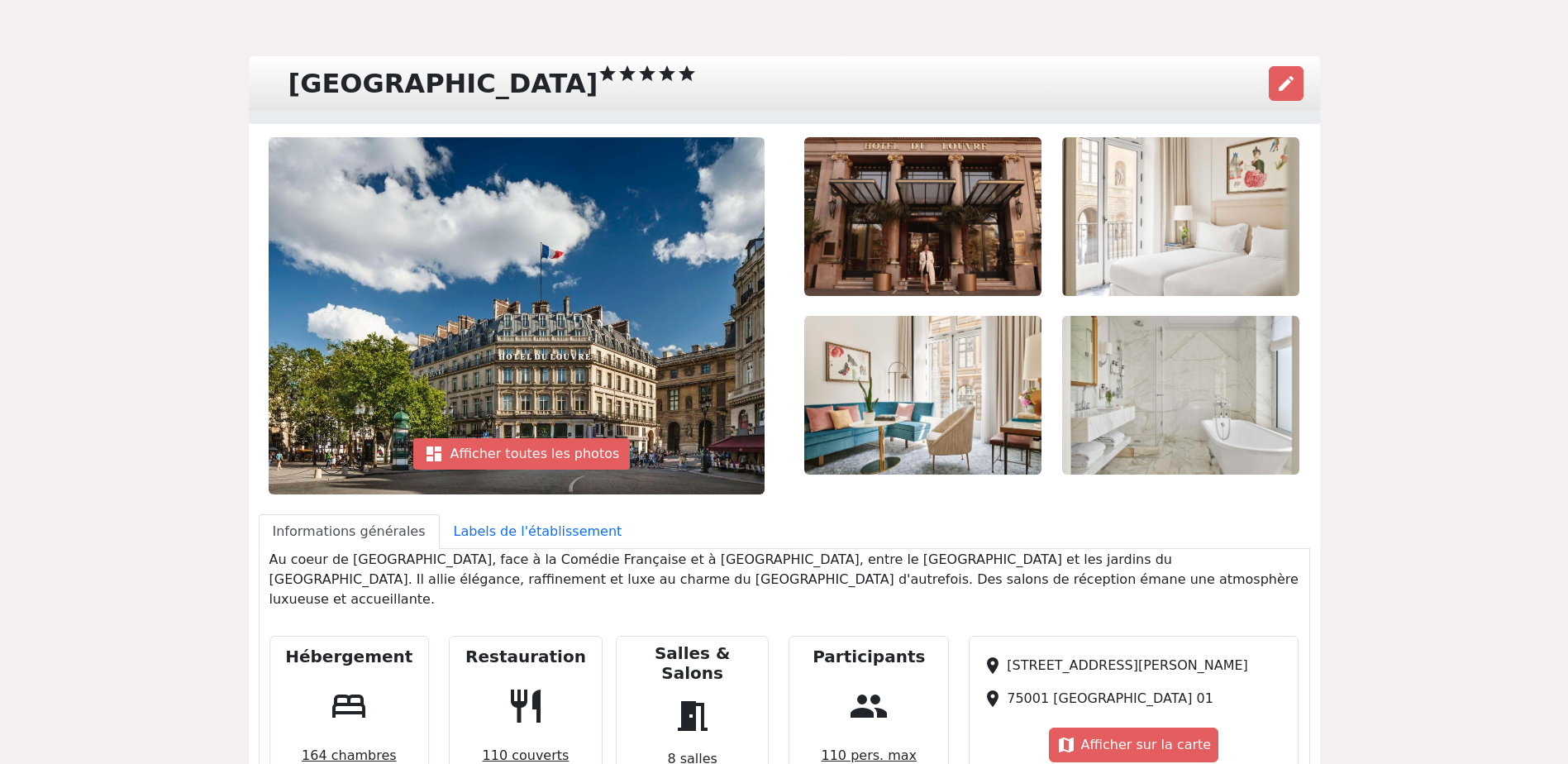
scroll to position [0, 0]
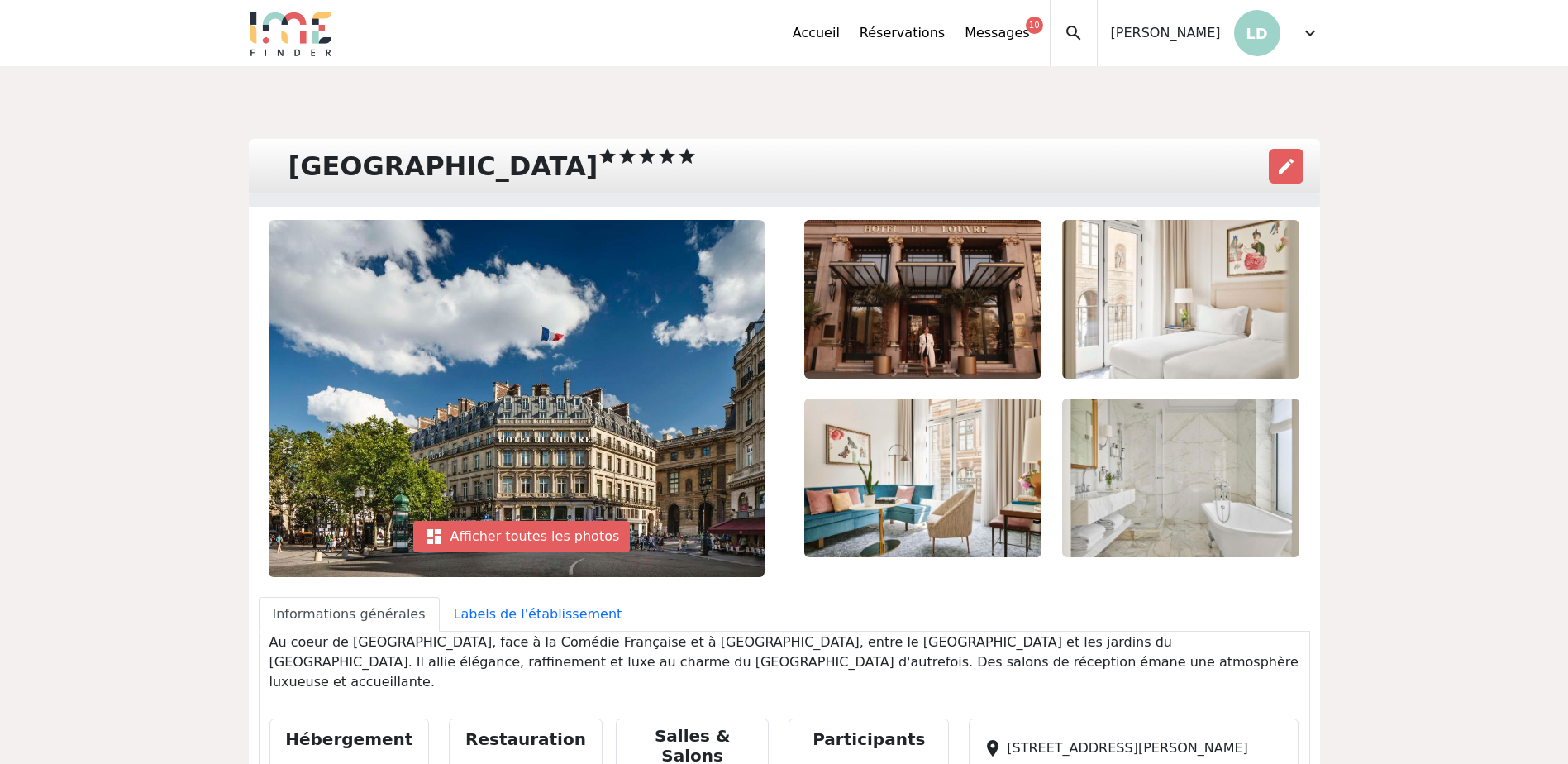
drag, startPoint x: 904, startPoint y: 558, endPoint x: 1167, endPoint y: 0, distance: 616.9
